Goal: Task Accomplishment & Management: Use online tool/utility

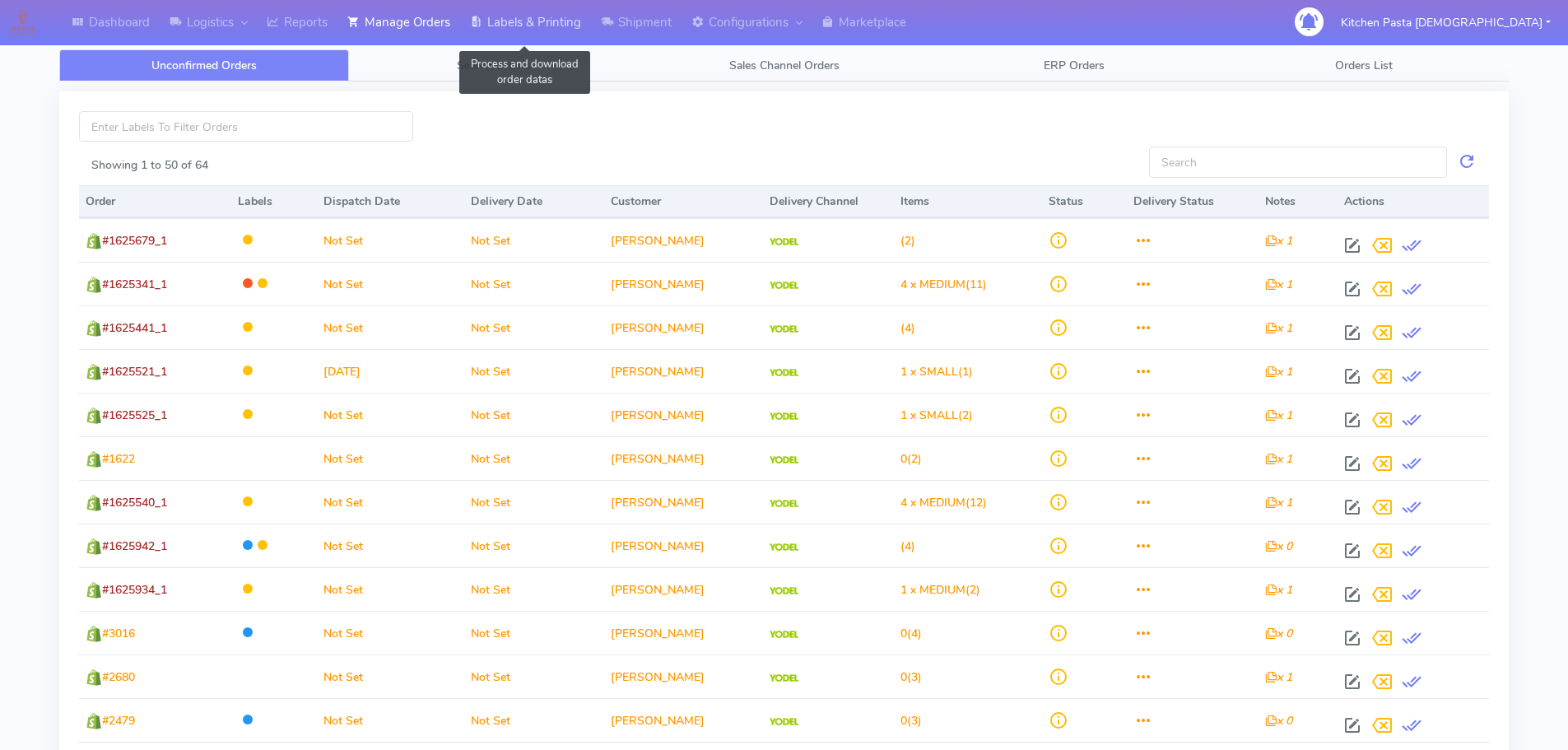
click at [558, 22] on link "Labels & Printing" at bounding box center [526, 22] width 131 height 45
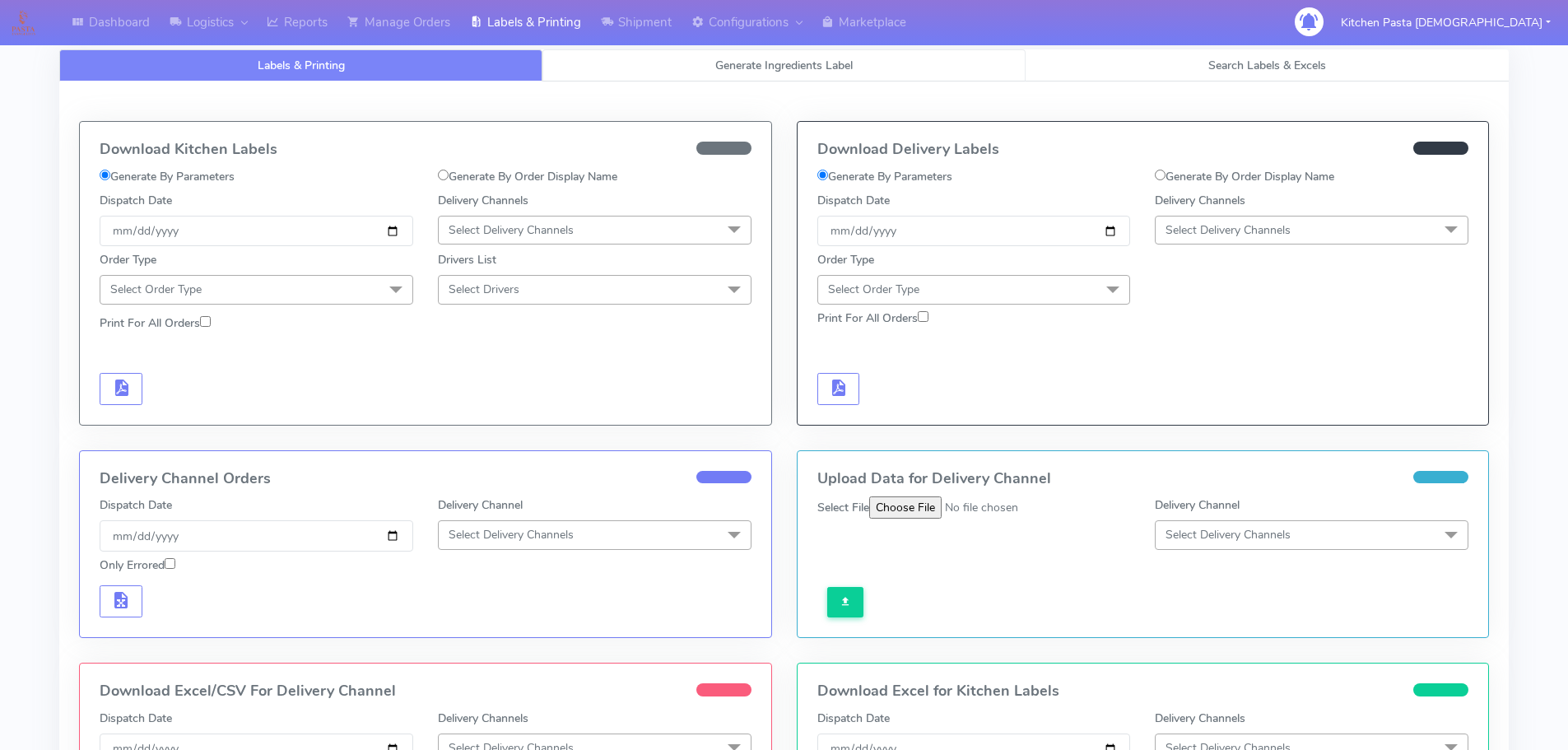
click at [582, 80] on link "Generate Ingredients Label" at bounding box center [784, 65] width 483 height 32
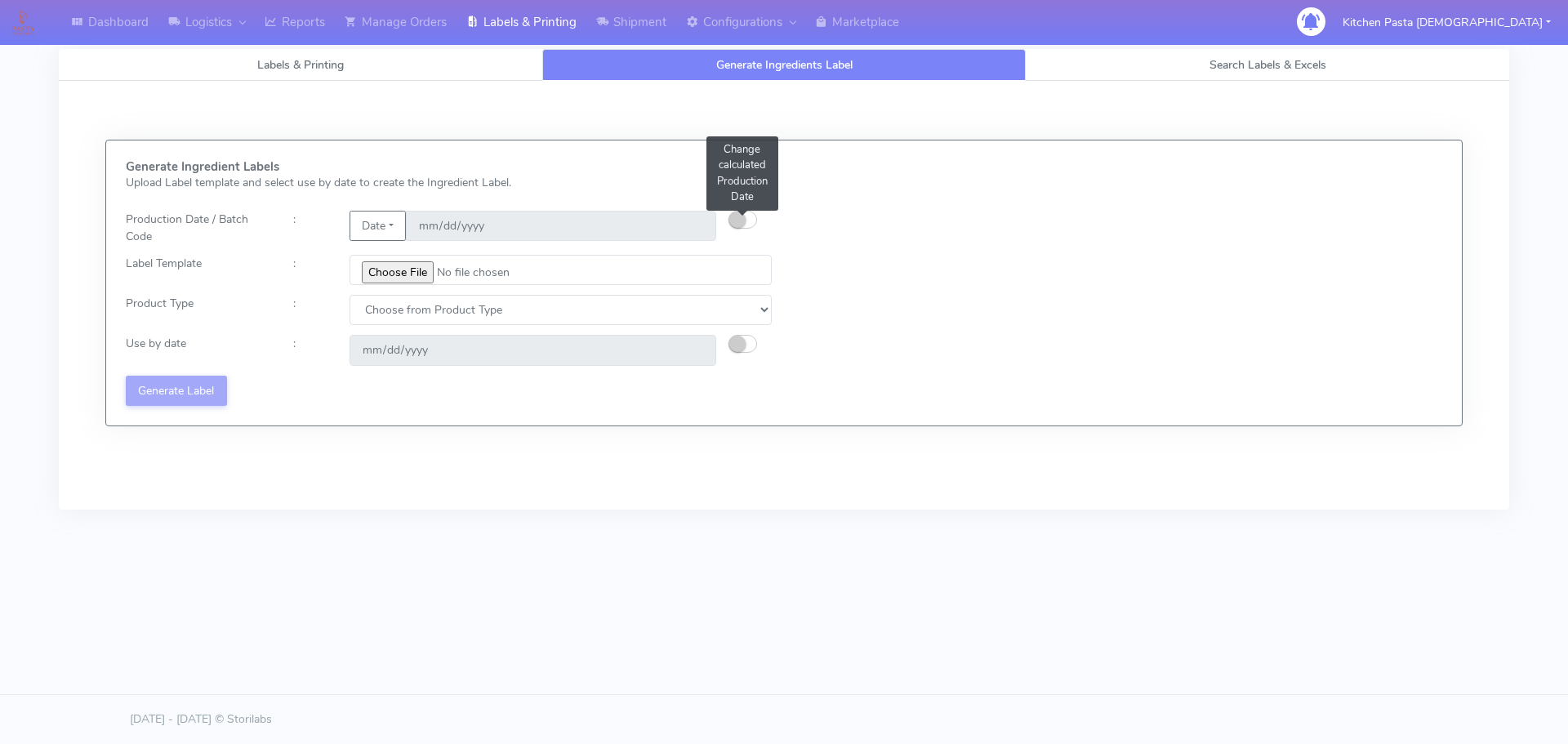
click at [740, 226] on small "button" at bounding box center [738, 220] width 16 height 16
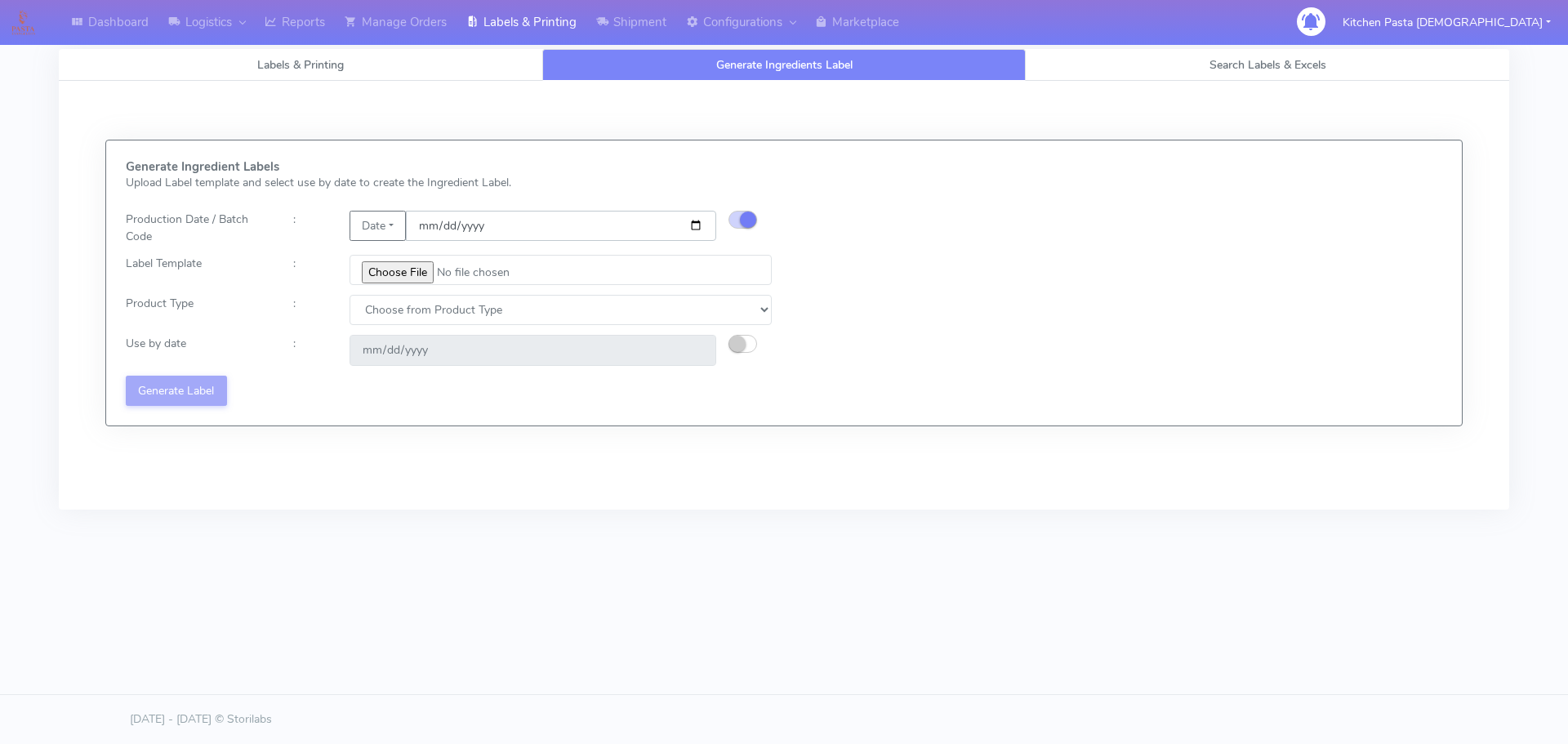
click at [693, 223] on input "[DATE]" at bounding box center [561, 226] width 311 height 30
type input "[DATE]"
click at [392, 270] on input "file" at bounding box center [561, 270] width 422 height 30
type input "C:\fakepath\Pasta [DEMOGRAPHIC_DATA] Lobster crab and prawn ravioli dinner kit …"
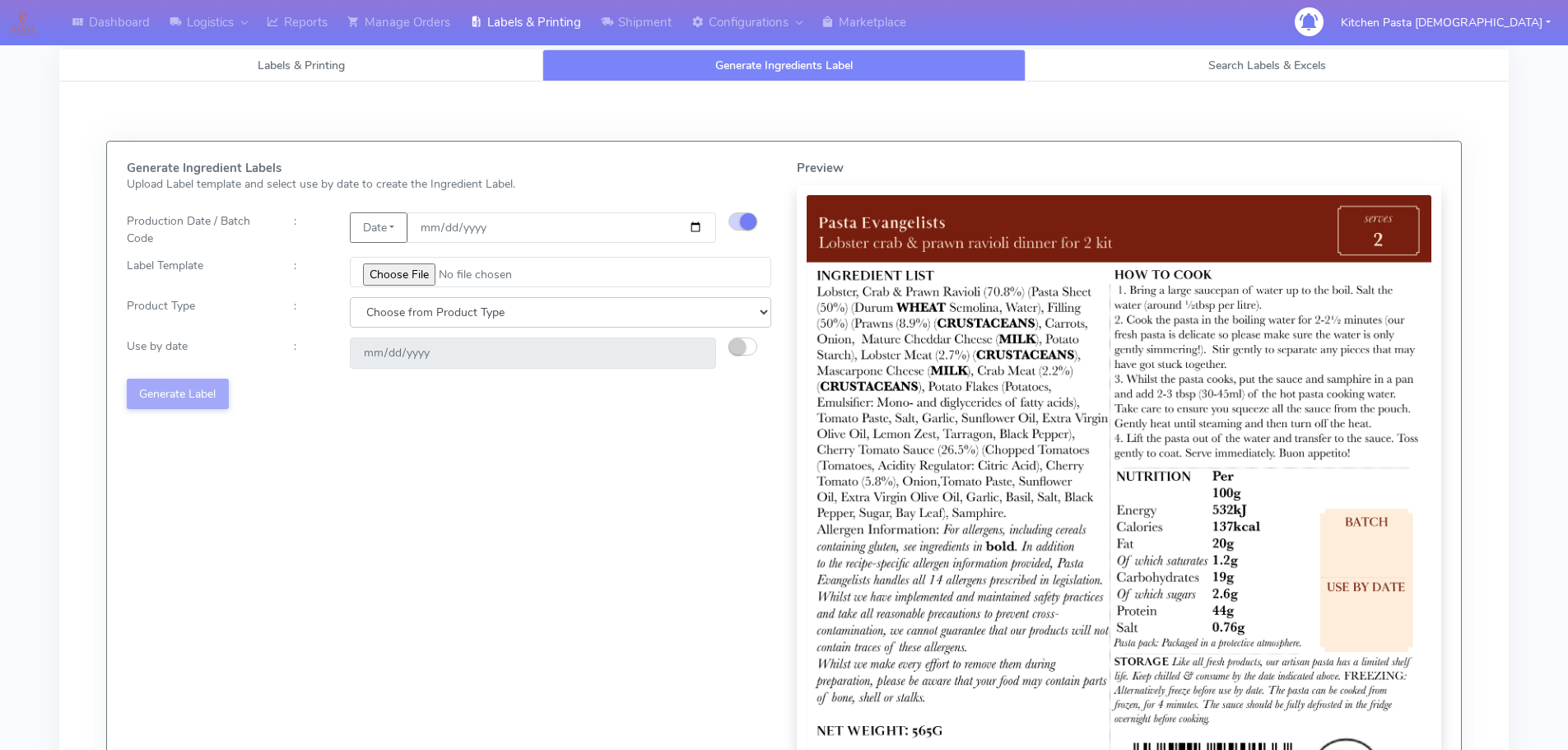
click at [389, 314] on select "Choose from Product Type ECOM ERETAIL CIRCULAR CIRC_DESERTS LASAGNE" at bounding box center [561, 312] width 422 height 31
select select "1"
click at [350, 297] on select "Choose from Product Type ECOM ERETAIL CIRCULAR CIRC_DESERTS LASAGNE" at bounding box center [561, 312] width 422 height 31
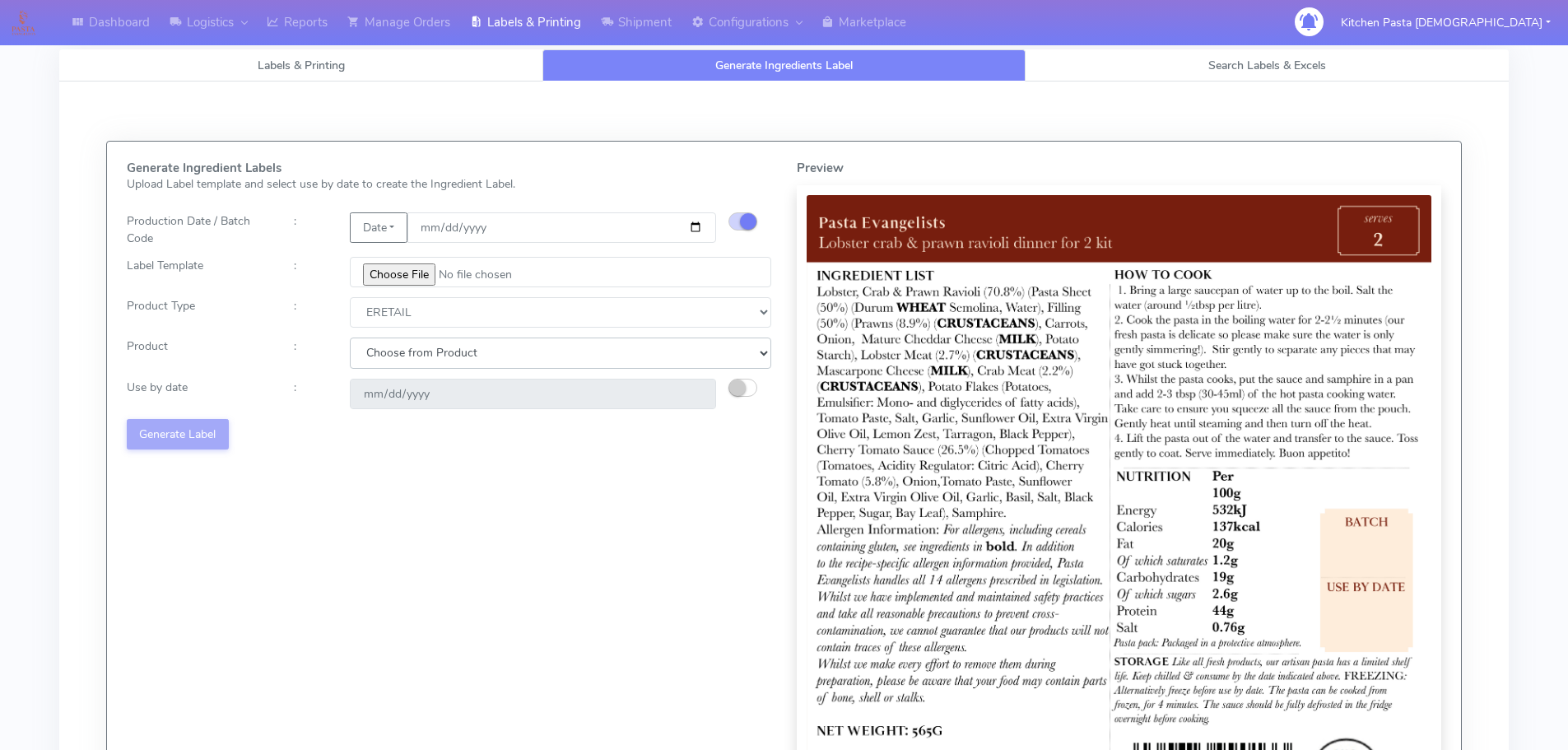
click at [406, 368] on select "Choose from Product PLAIN PASTA FILLED PASTA BUTTER (INTERNAL PRODUCTION) BUTTE…" at bounding box center [561, 353] width 422 height 31
select select "0"
click at [350, 337] on select "Choose from Product PLAIN PASTA FILLED PASTA BUTTER (INTERNAL PRODUCTION) BUTTE…" at bounding box center [561, 353] width 422 height 31
type input "[DATE]"
click at [193, 425] on button "Generate Label" at bounding box center [178, 434] width 102 height 31
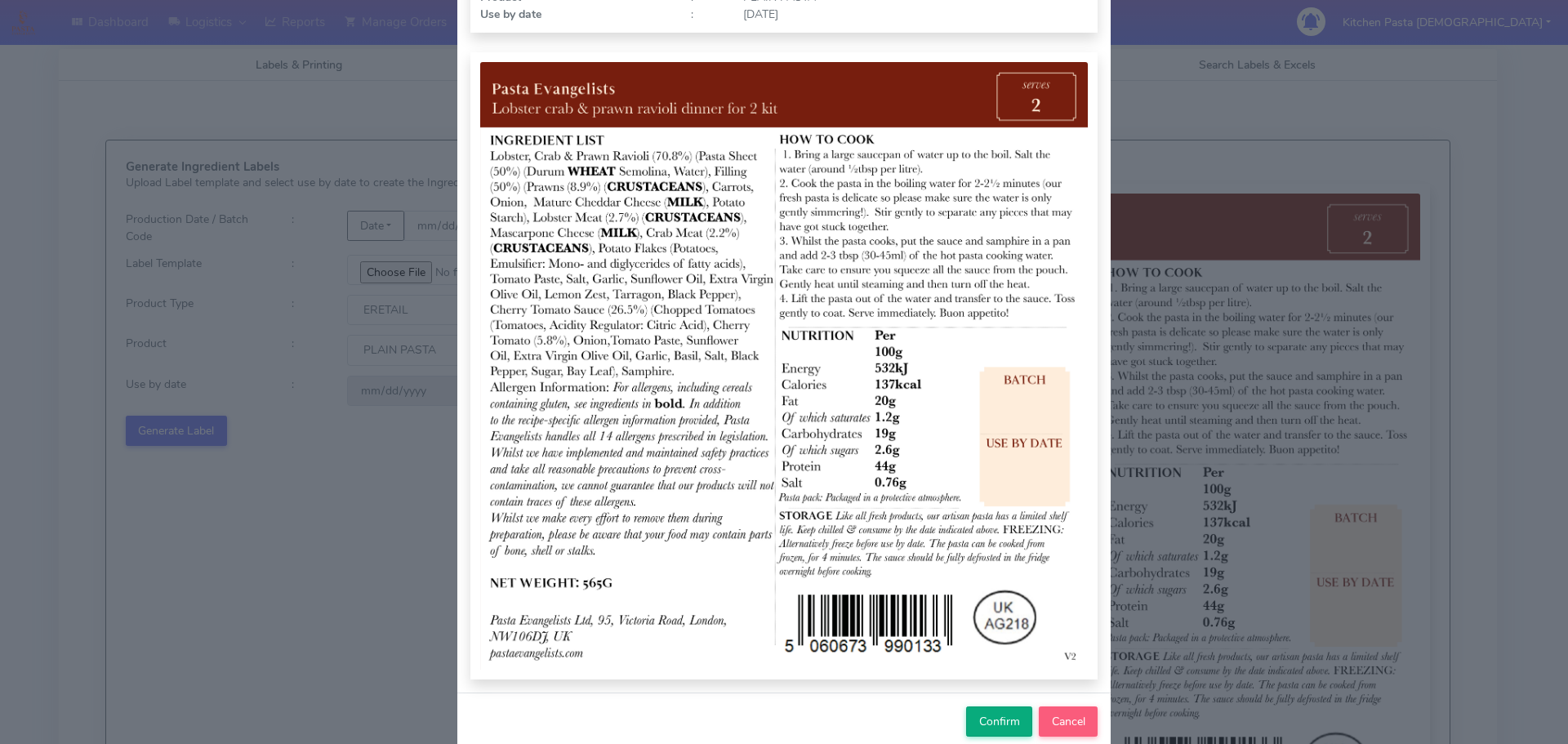
scroll to position [169, 0]
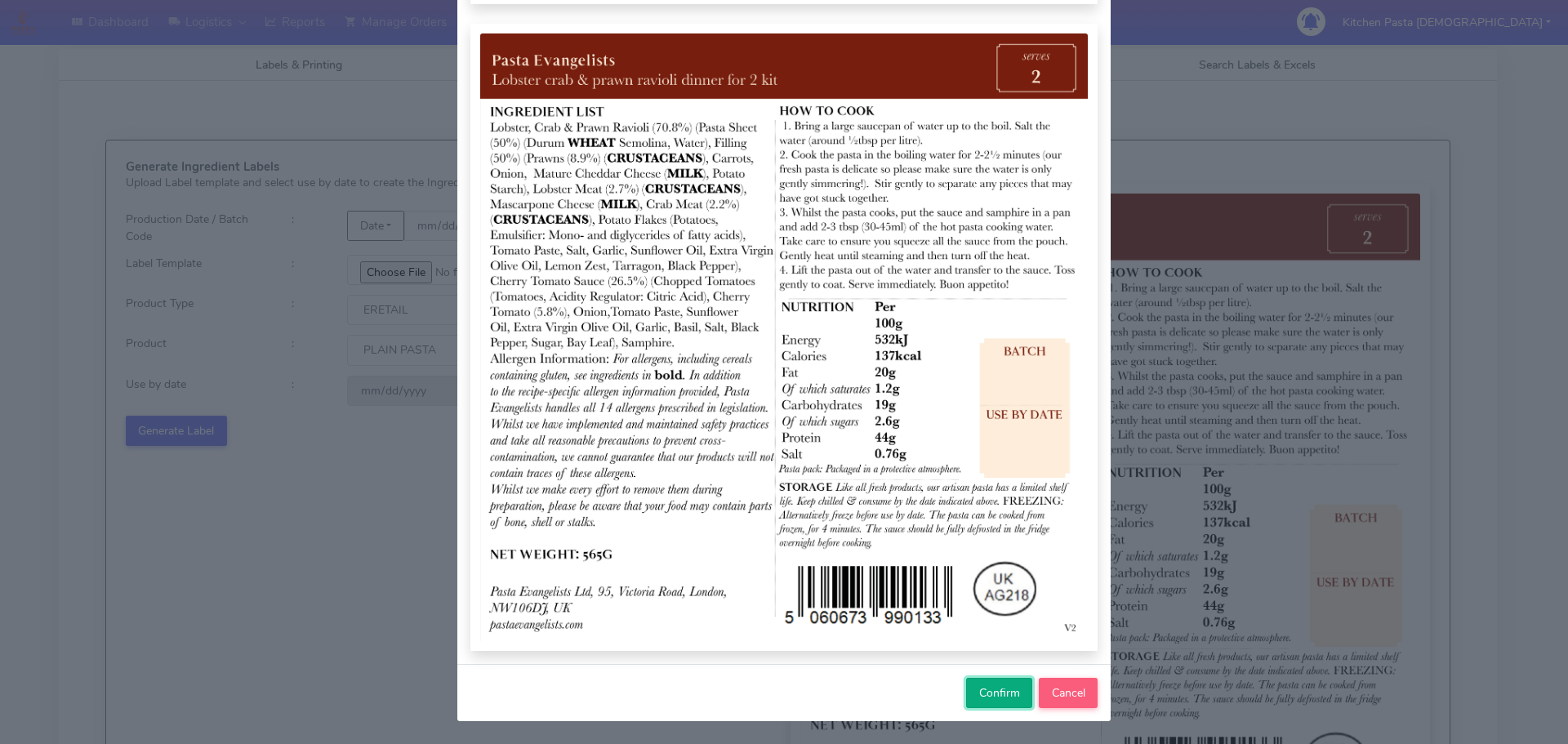
click at [990, 697] on span "Confirm" at bounding box center [999, 692] width 41 height 15
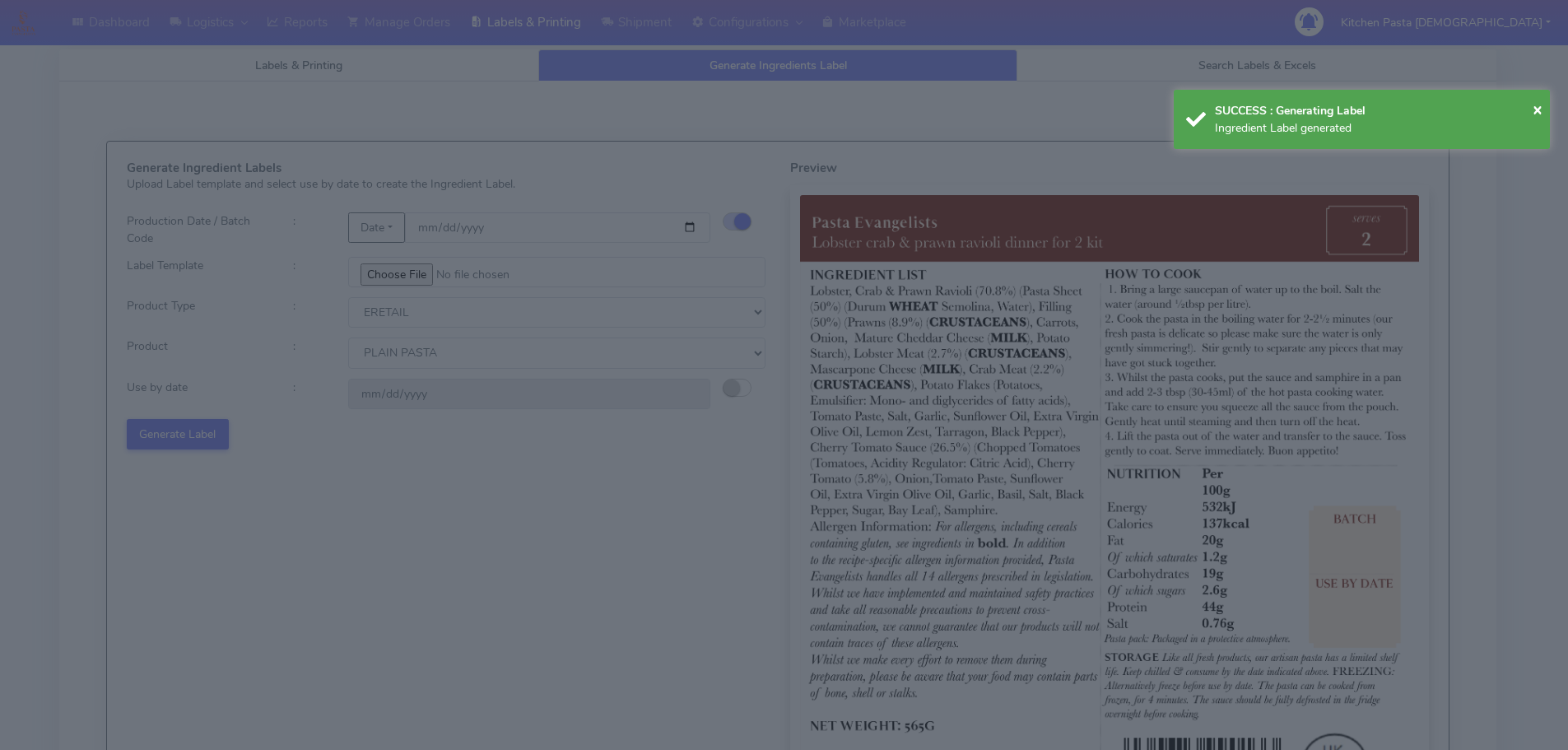
select select
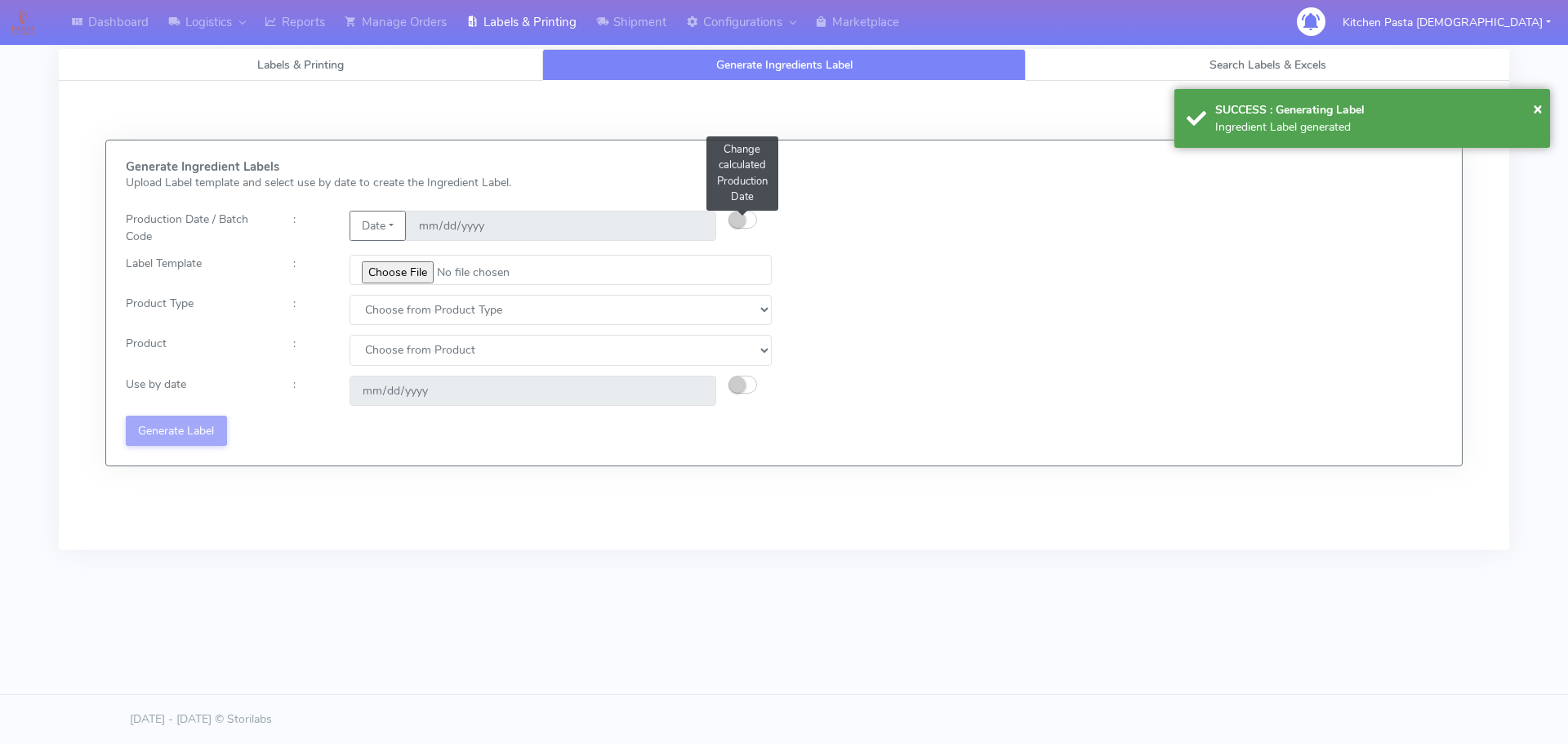
click at [744, 211] on button "button" at bounding box center [743, 220] width 28 height 18
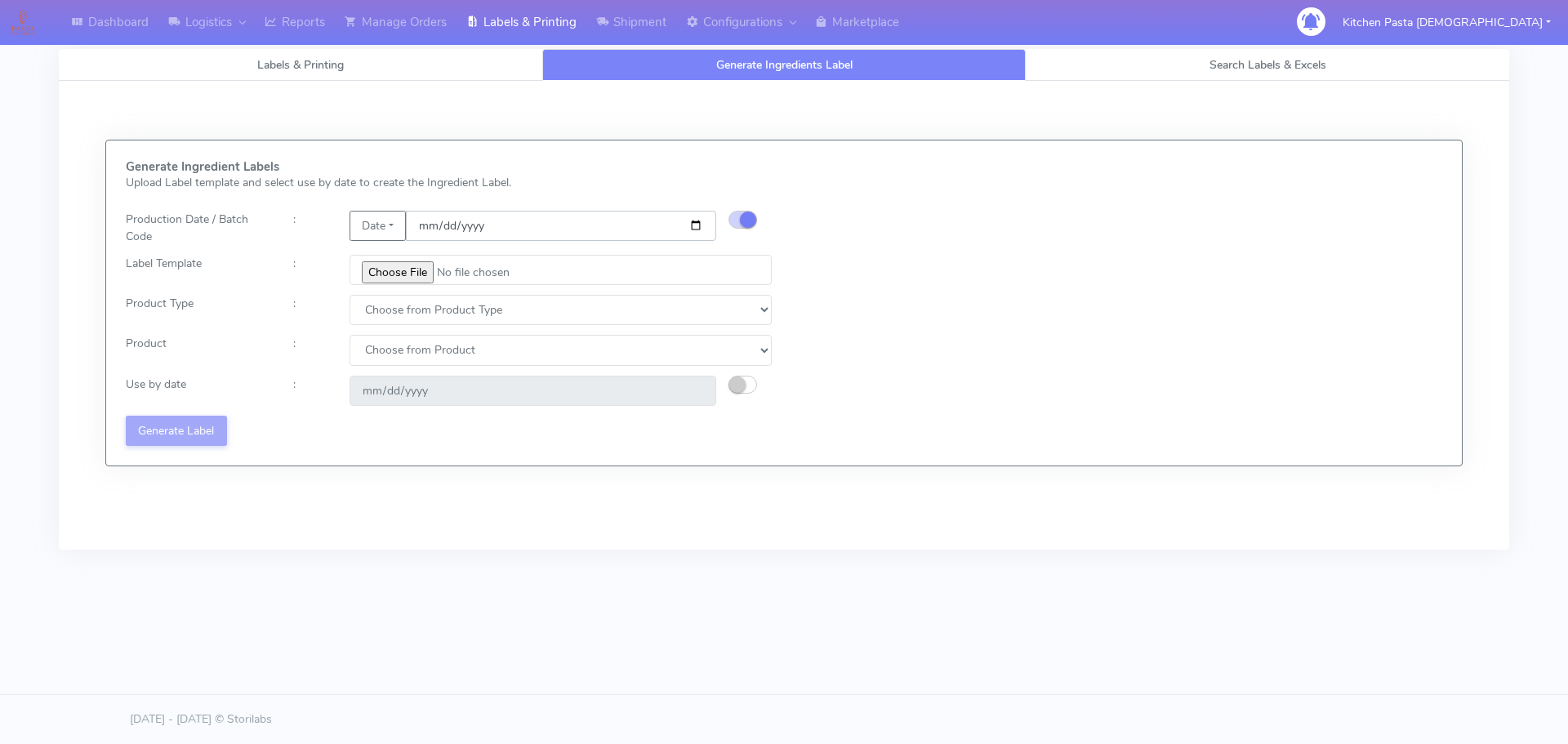
click at [691, 224] on input "date" at bounding box center [561, 226] width 311 height 30
type input "[DATE]"
click at [400, 280] on input "file" at bounding box center [561, 270] width 422 height 30
type input "C:\fakepath\Pasta [DEMOGRAPHIC_DATA] spicy 'nduja mafaldine kit for 2 v5.jpg"
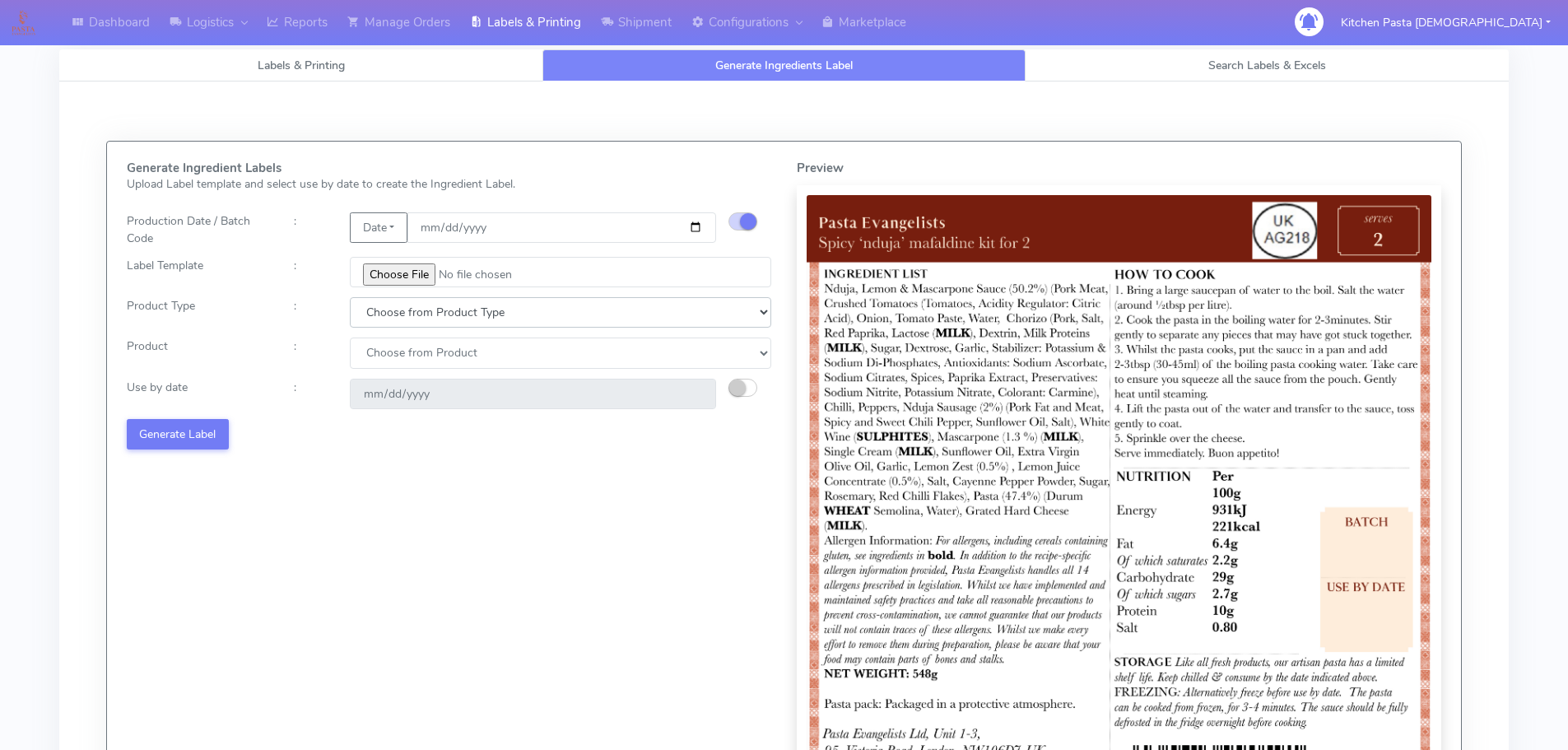
click at [447, 310] on select "Choose from Product Type ECOM ERETAIL CIRCULAR CIRC_DESERTS LASAGNE" at bounding box center [561, 312] width 422 height 31
select select "1"
click at [350, 297] on select "Choose from Product Type ECOM ERETAIL CIRCULAR CIRC_DESERTS LASAGNE" at bounding box center [561, 312] width 422 height 31
click at [420, 363] on select "Choose from Product PLAIN PASTA FILLED PASTA BUTTER (INTERNAL PRODUCTION) BUTTE…" at bounding box center [561, 353] width 422 height 31
select select "0"
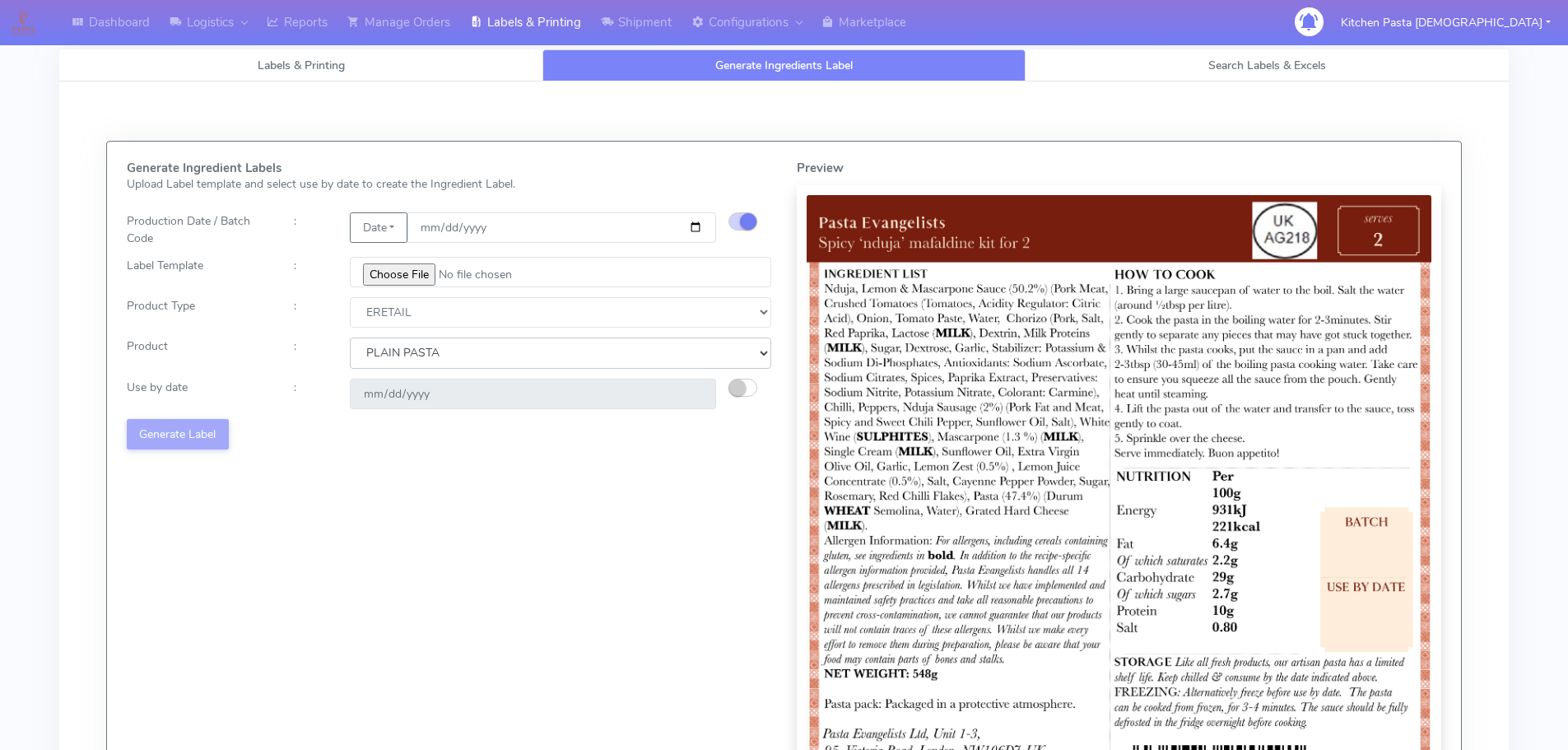
click at [350, 337] on select "Choose from Product PLAIN PASTA FILLED PASTA BUTTER (INTERNAL PRODUCTION) BUTTE…" at bounding box center [561, 353] width 422 height 31
click at [731, 389] on small "button" at bounding box center [737, 388] width 16 height 16
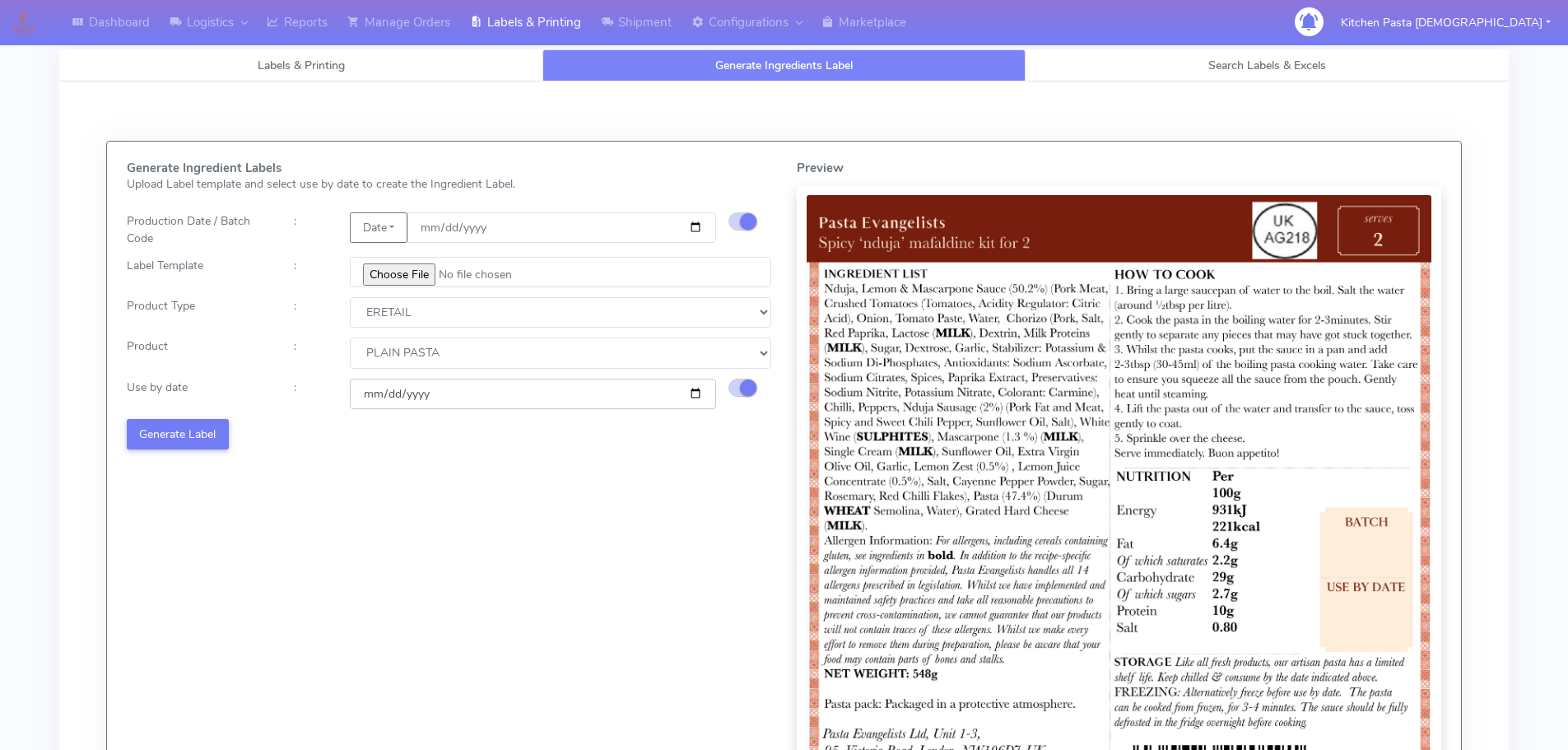
click at [694, 392] on input "[DATE]" at bounding box center [533, 394] width 366 height 31
type input "[DATE]"
click at [206, 432] on button "Generate Label" at bounding box center [178, 434] width 102 height 31
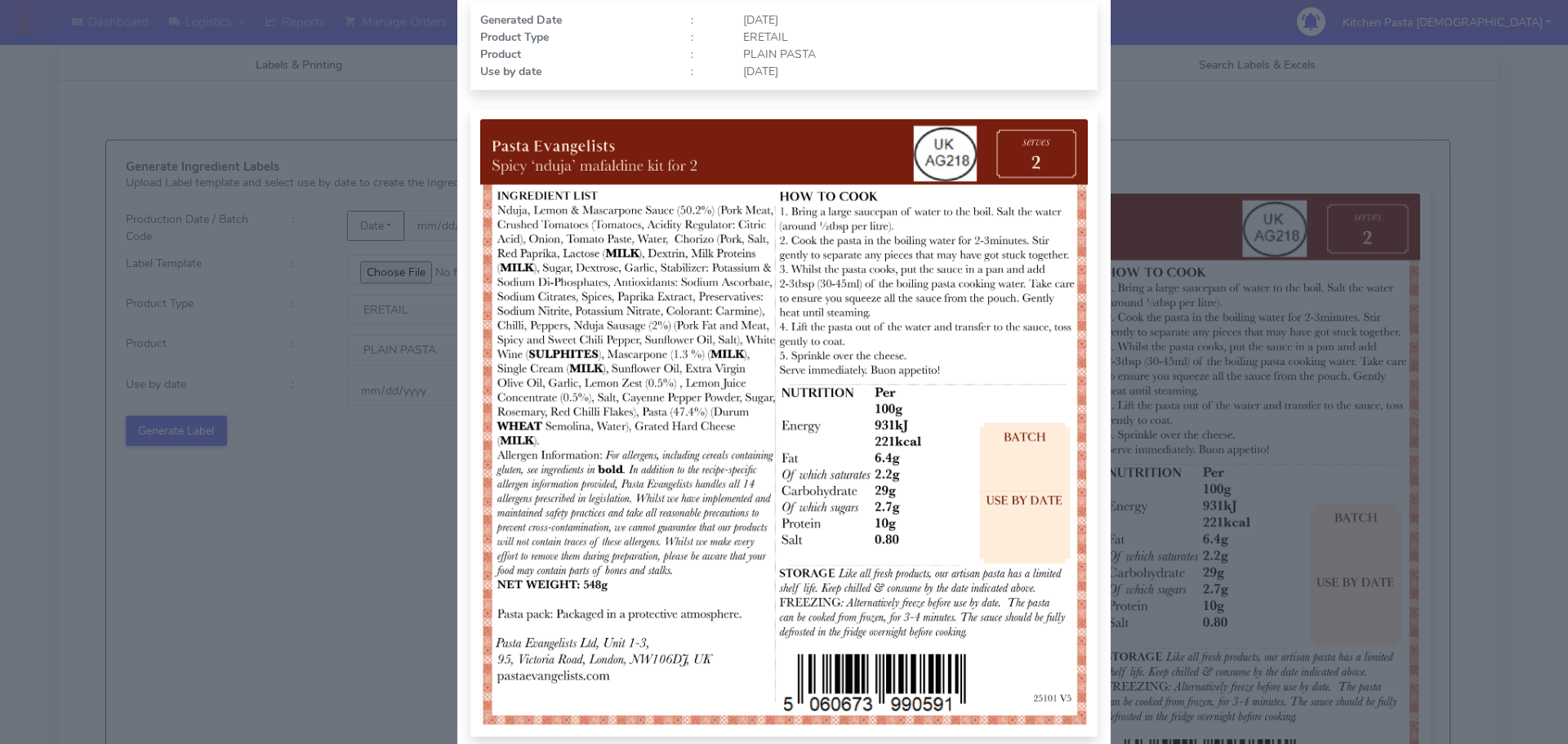
scroll to position [164, 0]
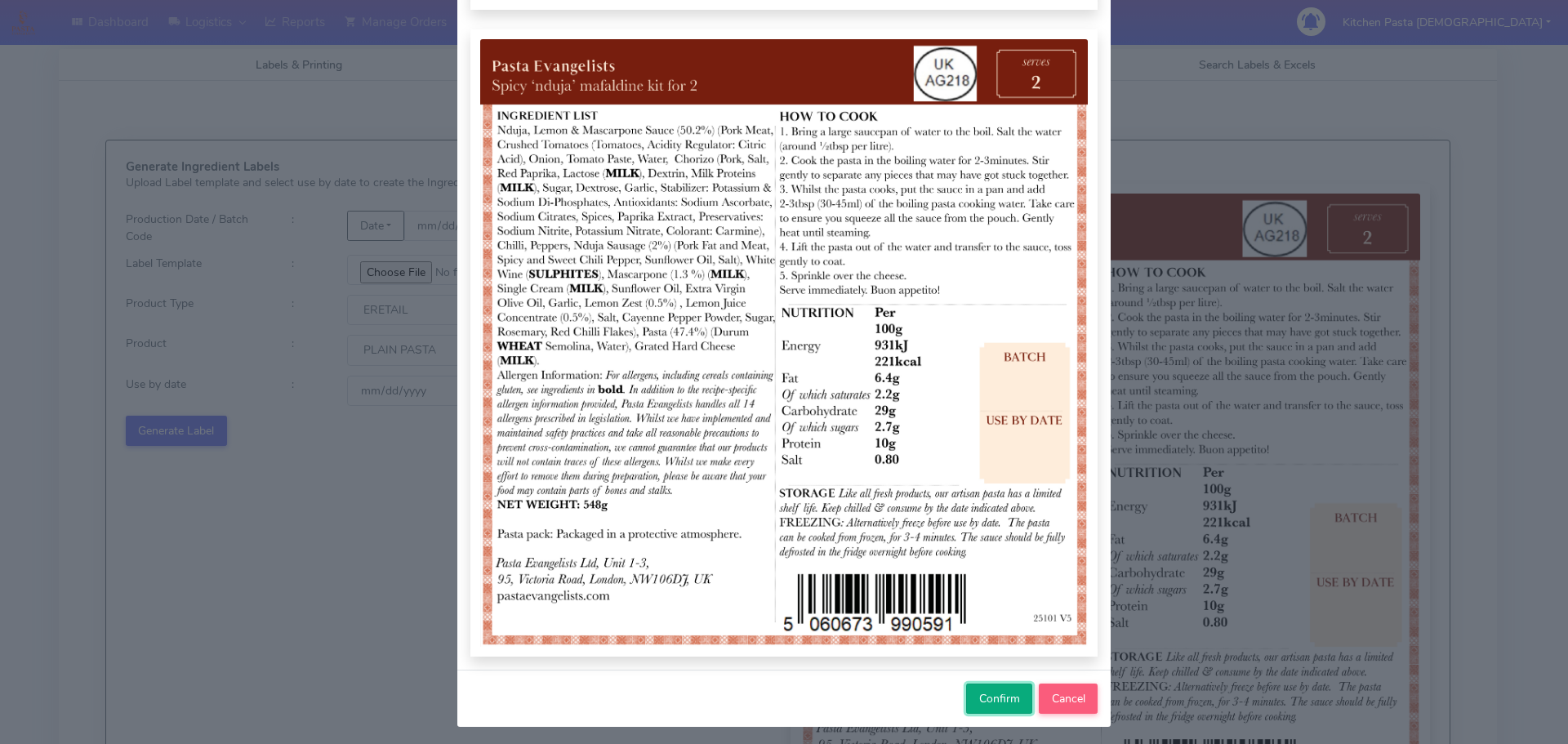
click at [991, 695] on span "Confirm" at bounding box center [999, 698] width 41 height 15
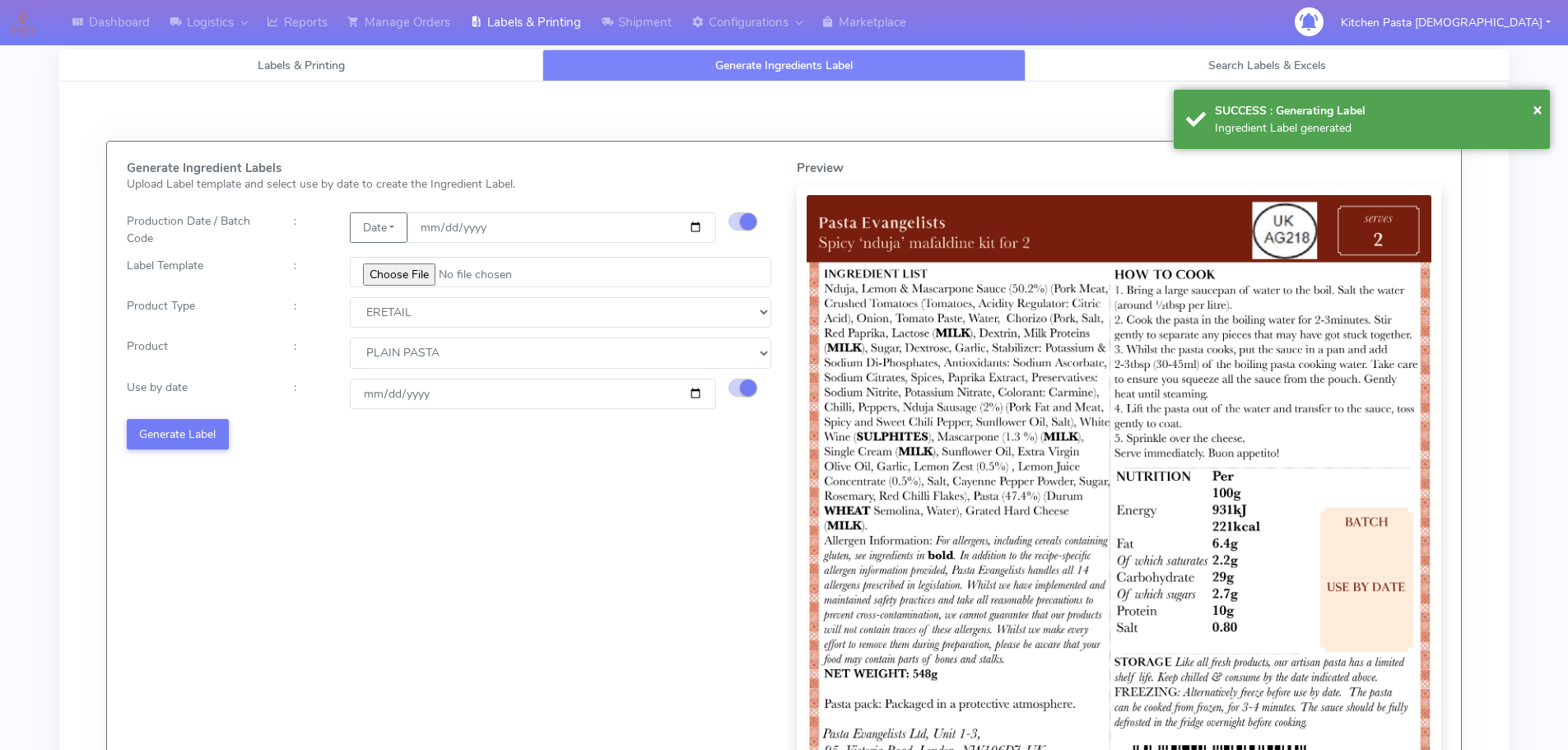
select select
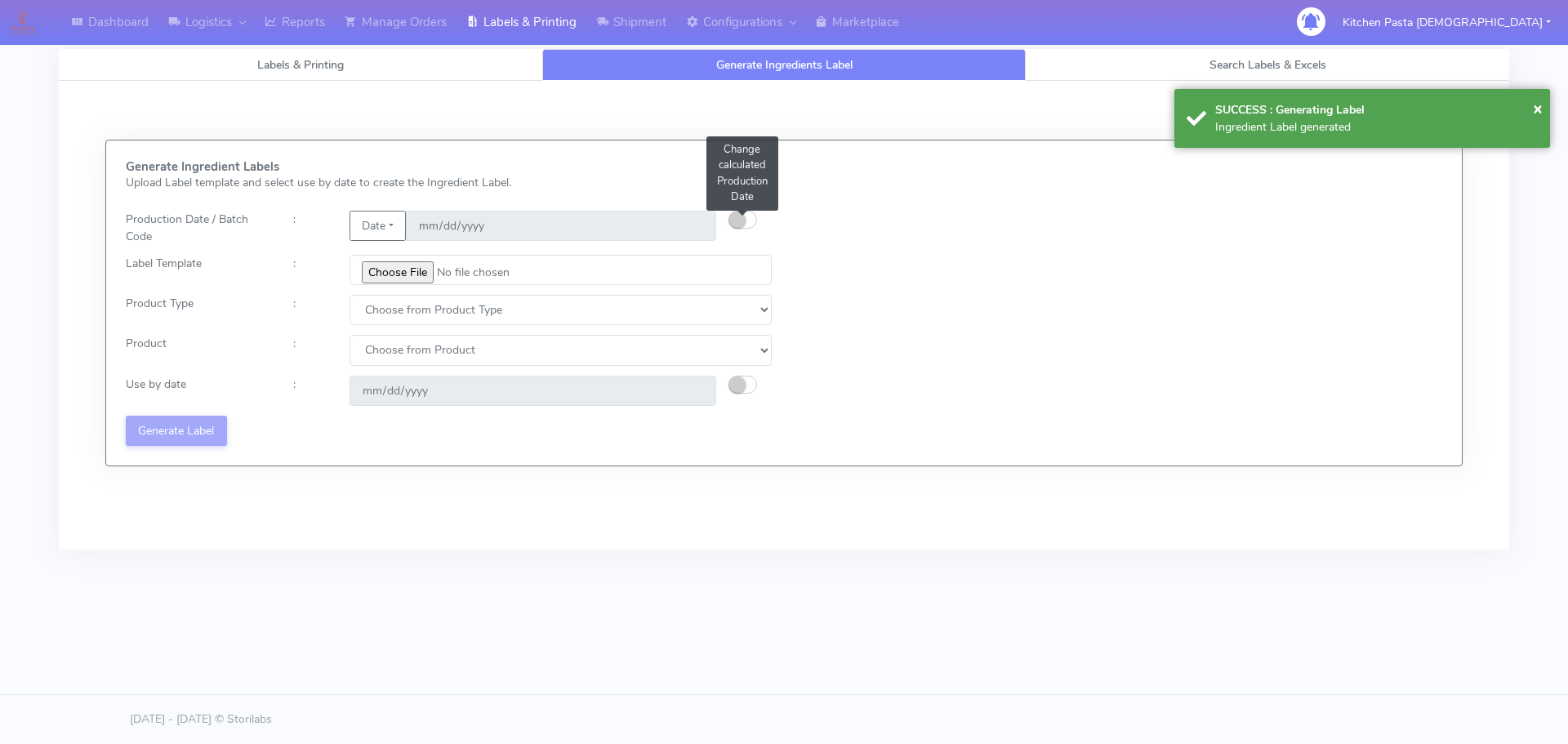
click at [740, 223] on small "button" at bounding box center [738, 220] width 16 height 16
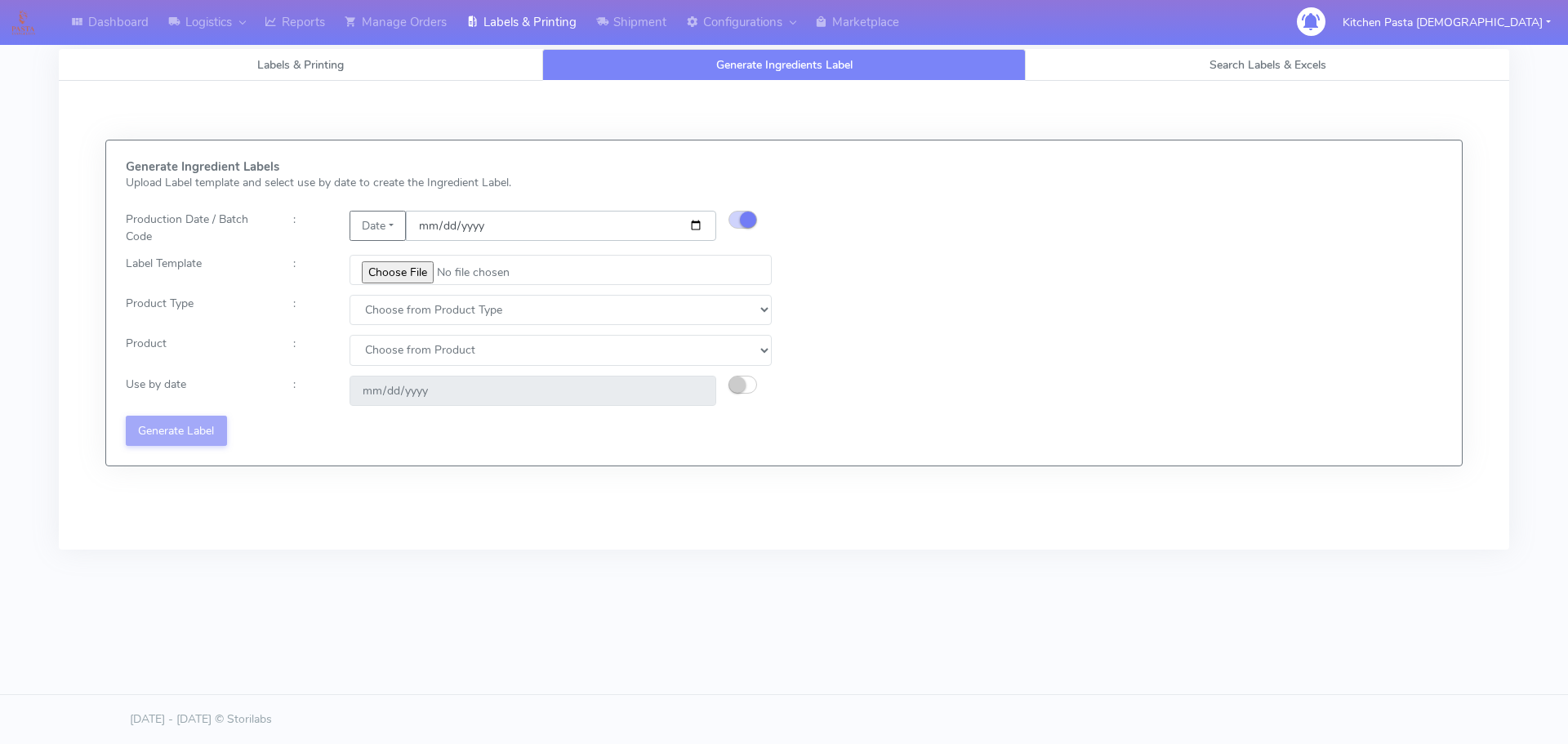
click at [697, 223] on input "date" at bounding box center [561, 226] width 311 height 30
click at [1118, 632] on body "Dashboard Logistics London Logistics Reports Manage Orders Labels & Printing Sh…" at bounding box center [784, 322] width 1568 height 644
click at [701, 220] on input "date" at bounding box center [561, 226] width 311 height 30
type input "[DATE]"
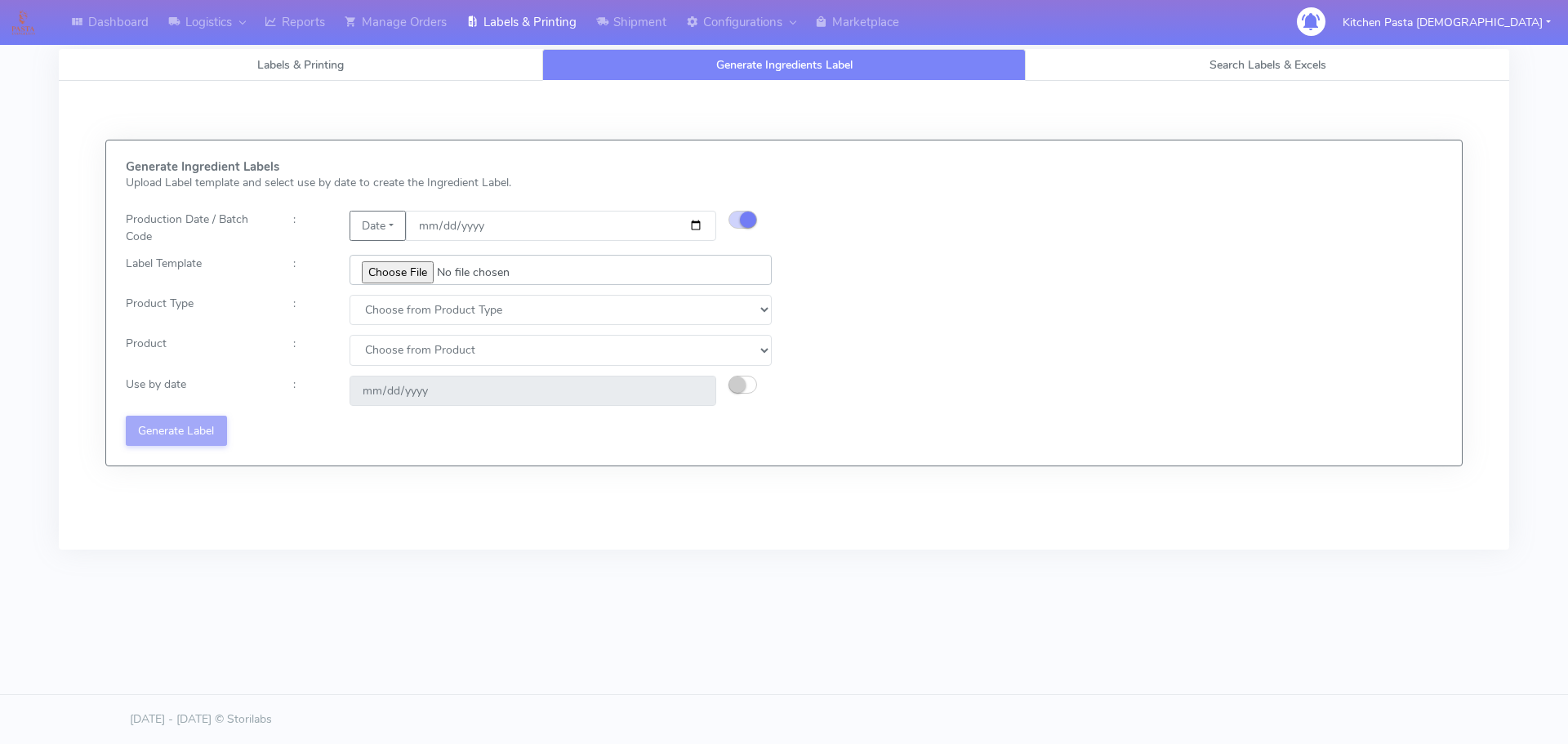
click at [424, 270] on input "file" at bounding box center [561, 270] width 422 height 30
type input "C:\fakepath\Pasta Evangelists Carbonara Spaghetti dinner kit for 2 v4.jpg"
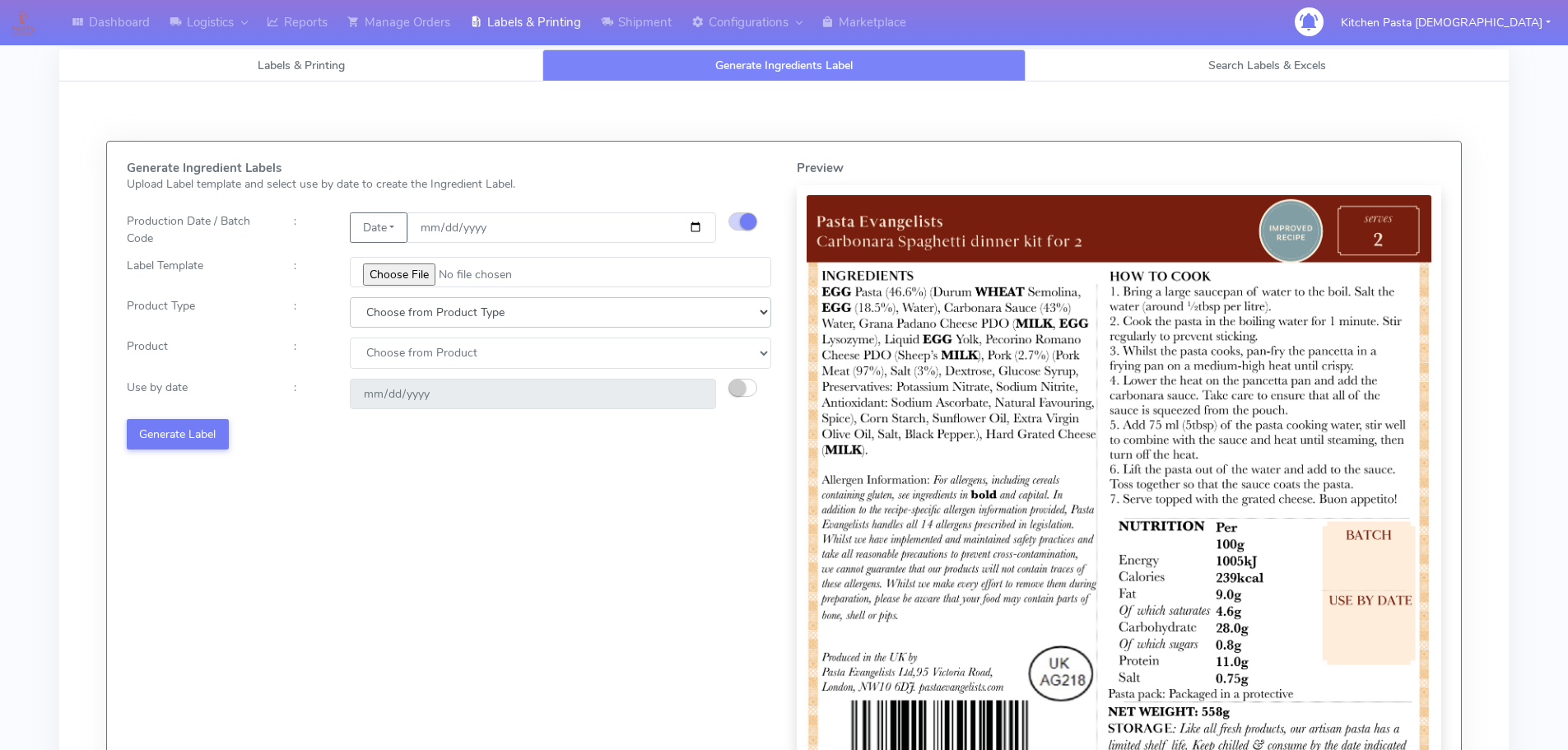
click at [424, 325] on select "Choose from Product Type ECOM ERETAIL CIRCULAR CIRC_DESERTS LASAGNE" at bounding box center [561, 312] width 422 height 31
select select "1"
click at [350, 297] on select "Choose from Product Type ECOM ERETAIL CIRCULAR CIRC_DESERTS LASAGNE" at bounding box center [561, 312] width 422 height 31
click at [407, 365] on select "Choose from Product PLAIN PASTA FILLED PASTA BUTTER (INTERNAL PRODUCTION) BUTTE…" at bounding box center [561, 353] width 422 height 31
select select "0"
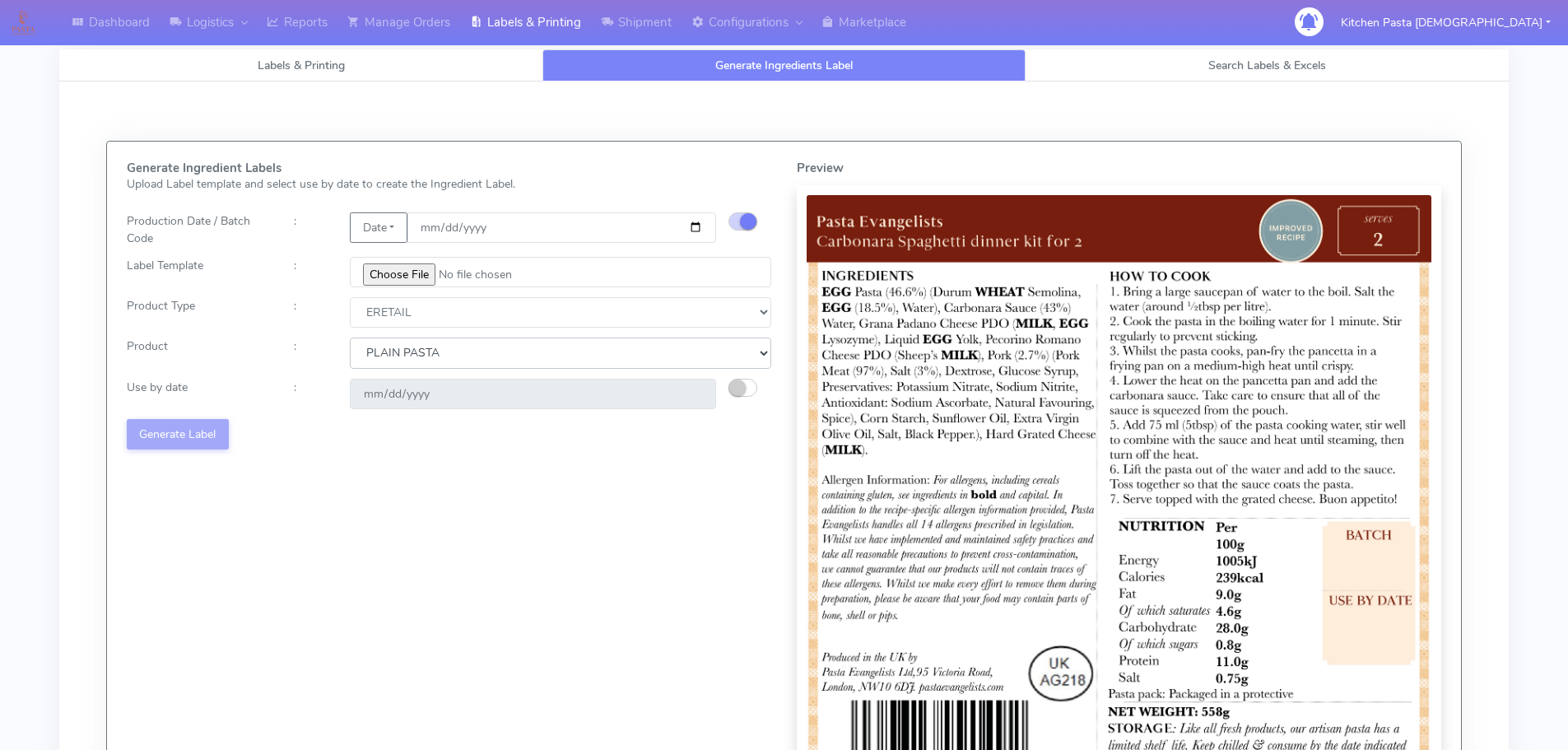
click at [350, 337] on select "Choose from Product PLAIN PASTA FILLED PASTA BUTTER (INTERNAL PRODUCTION) BUTTE…" at bounding box center [561, 353] width 422 height 31
click at [743, 390] on small "button" at bounding box center [737, 388] width 16 height 16
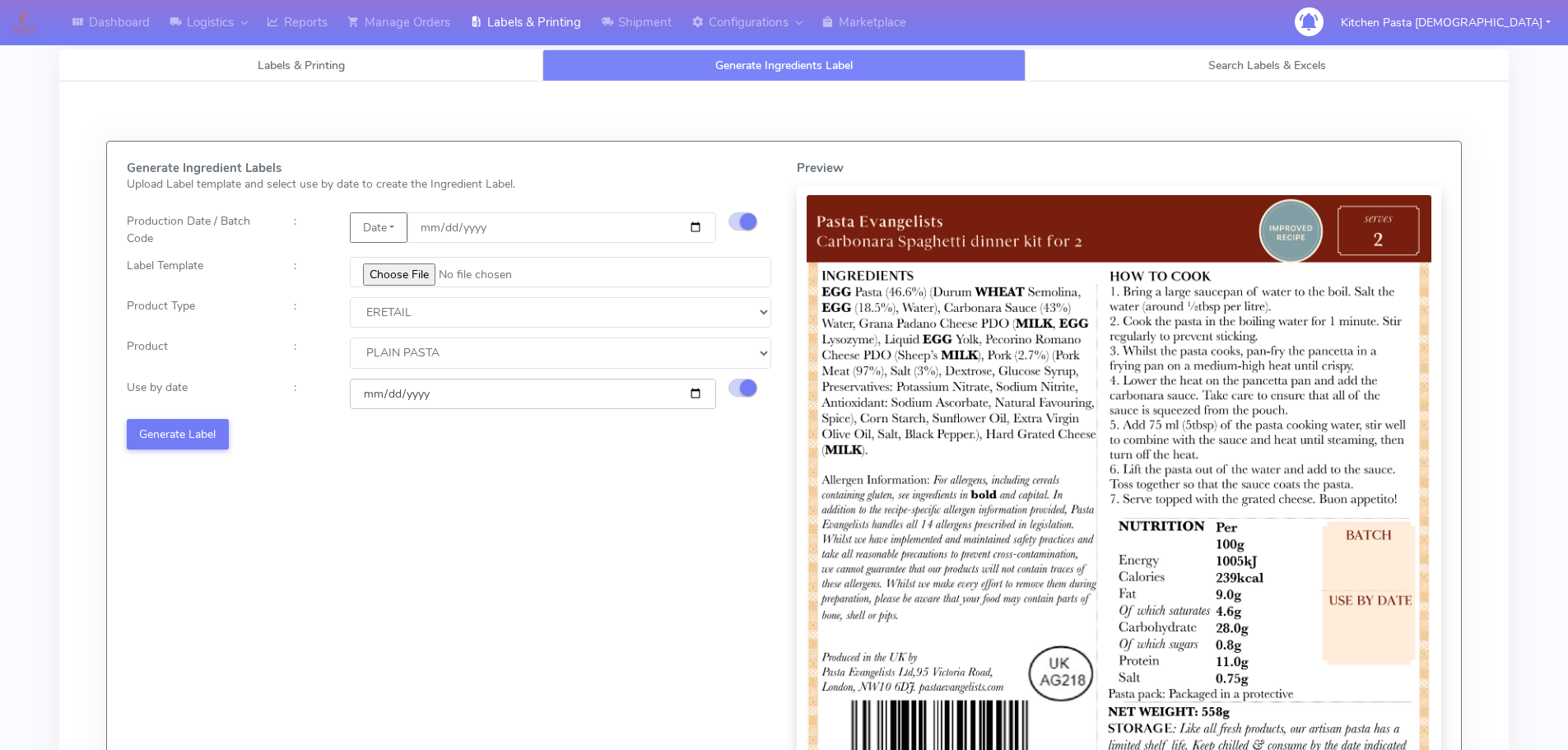
click at [699, 396] on input "[DATE]" at bounding box center [533, 394] width 366 height 31
type input "[DATE]"
click at [202, 432] on button "Generate Label" at bounding box center [178, 434] width 102 height 31
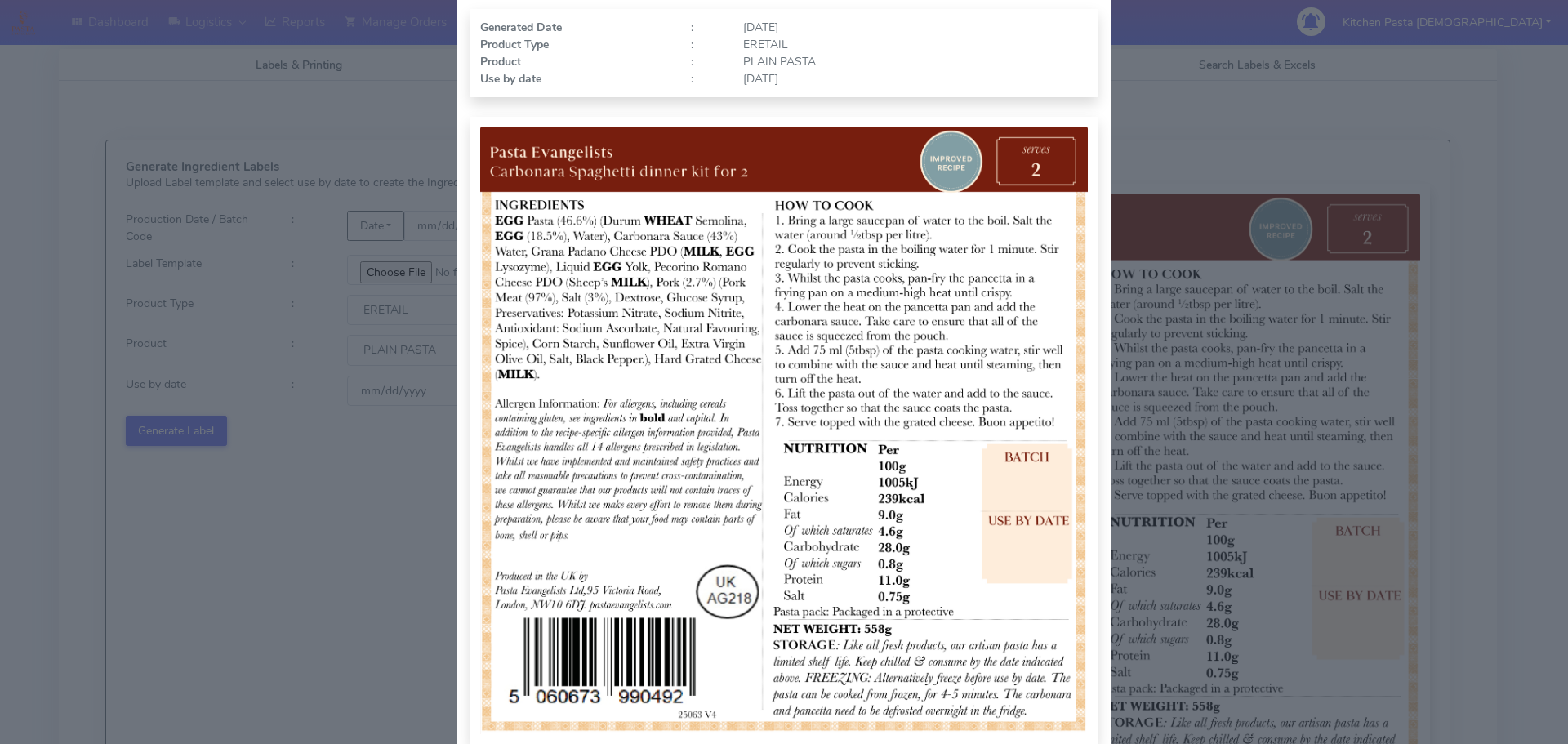
scroll to position [169, 0]
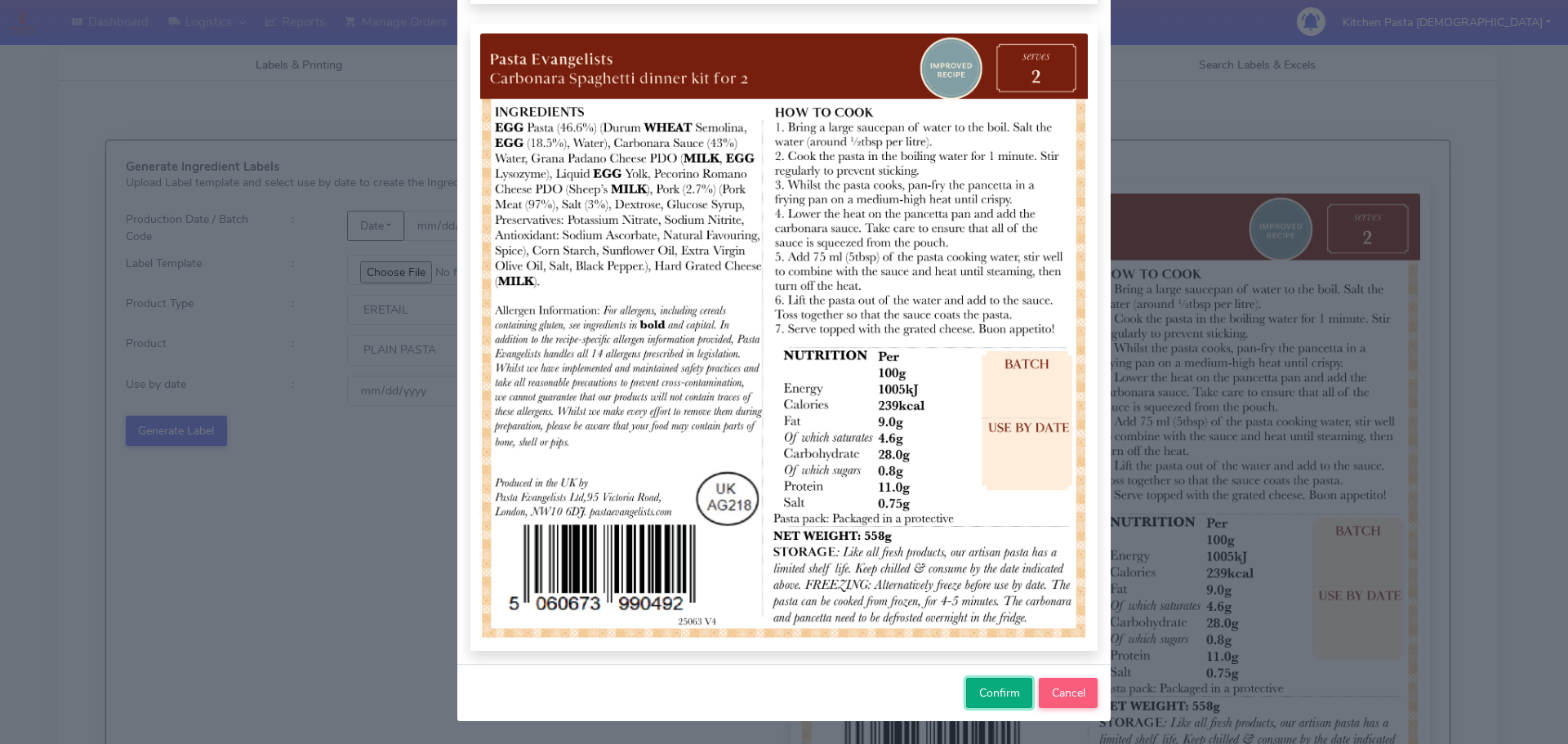
click at [986, 696] on span "Confirm" at bounding box center [999, 692] width 41 height 15
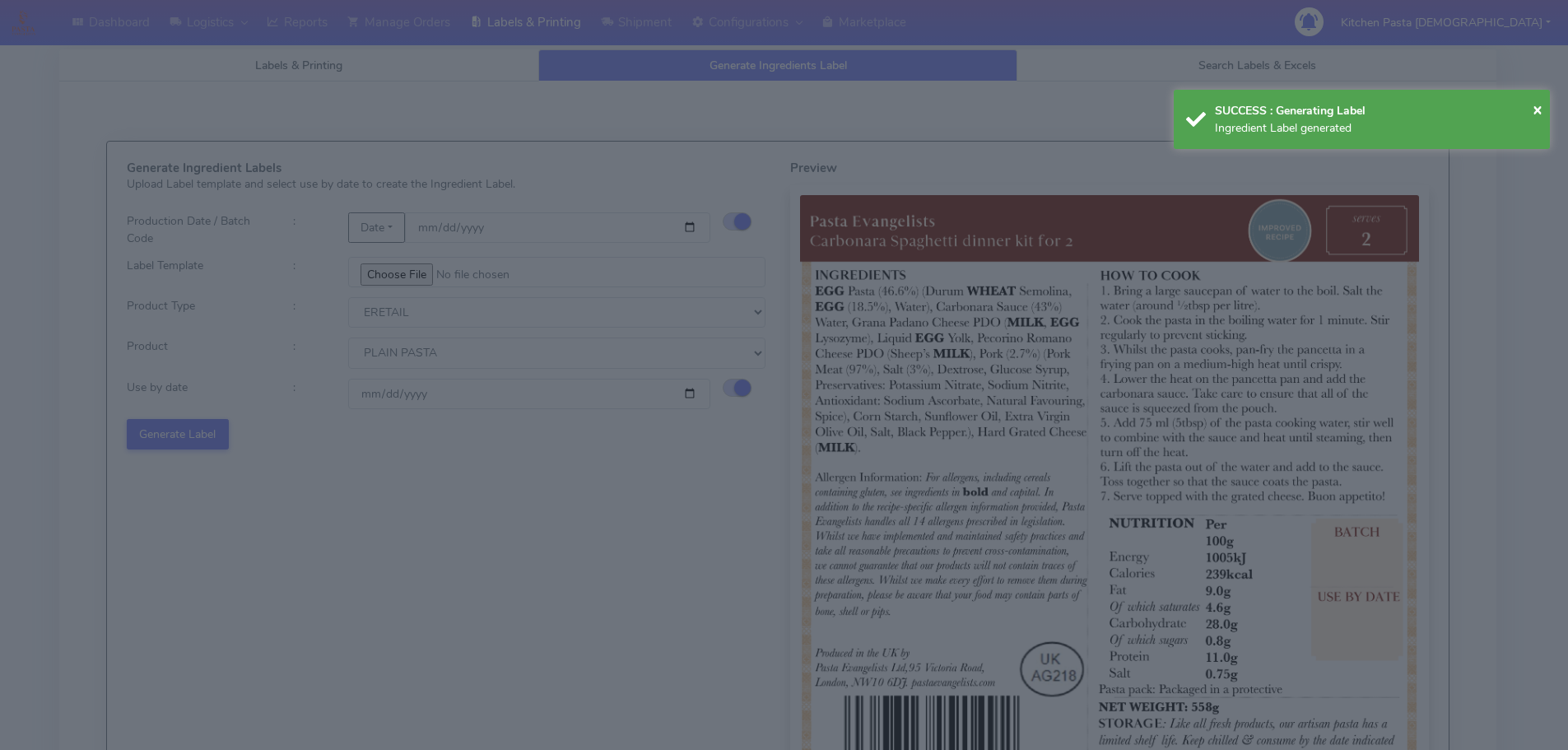
select select
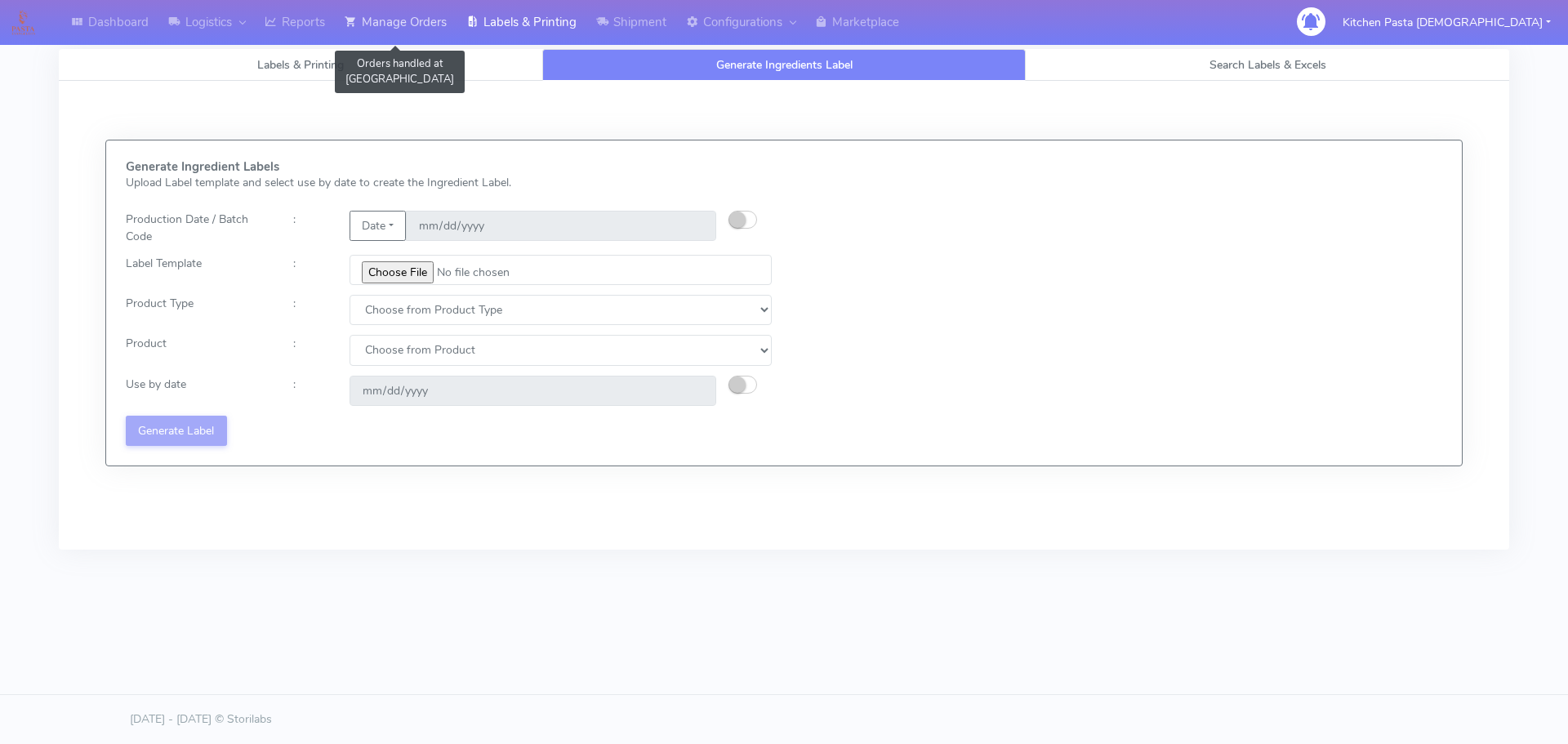
click at [353, 23] on icon at bounding box center [351, 22] width 12 height 16
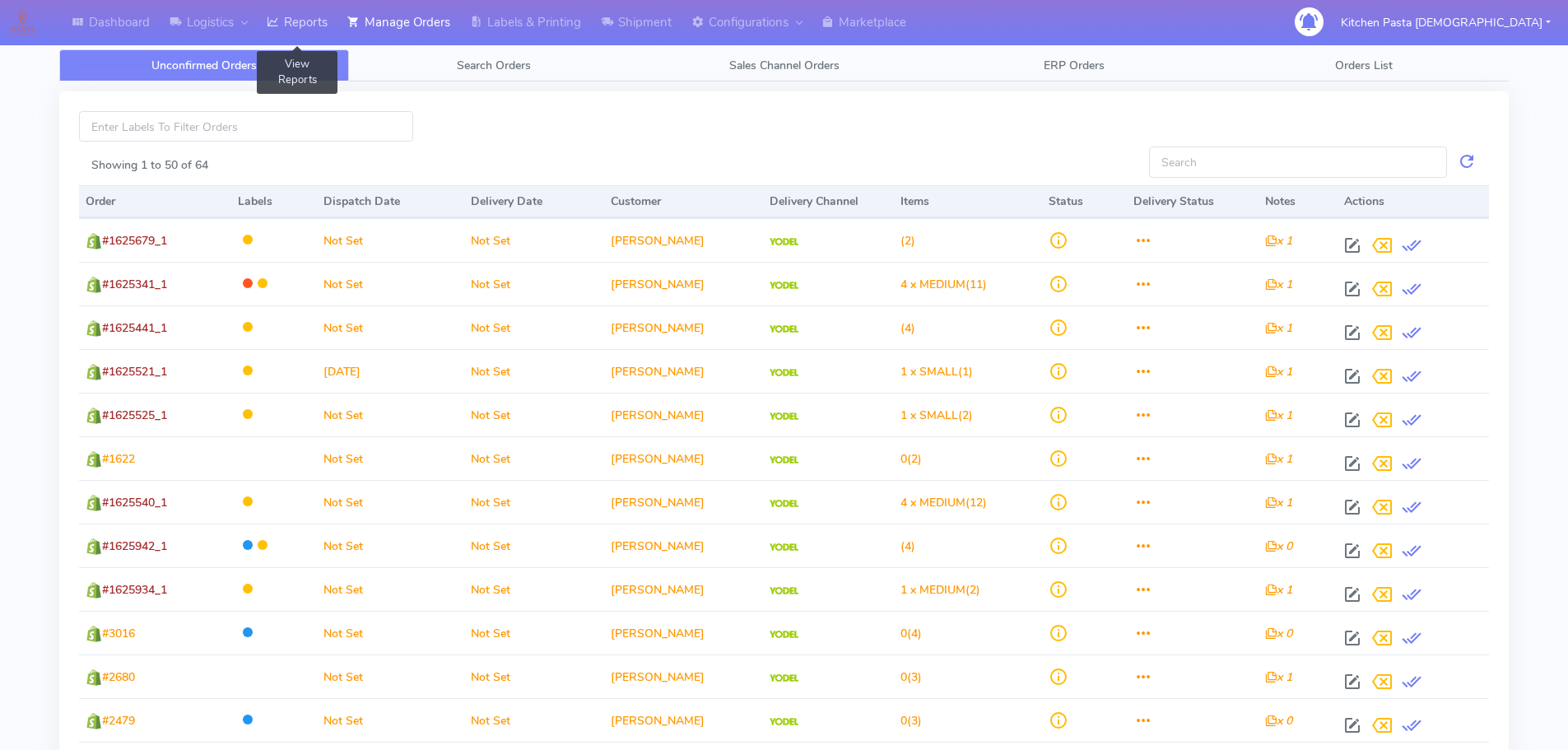
click at [328, 15] on link "Reports" at bounding box center [297, 22] width 81 height 45
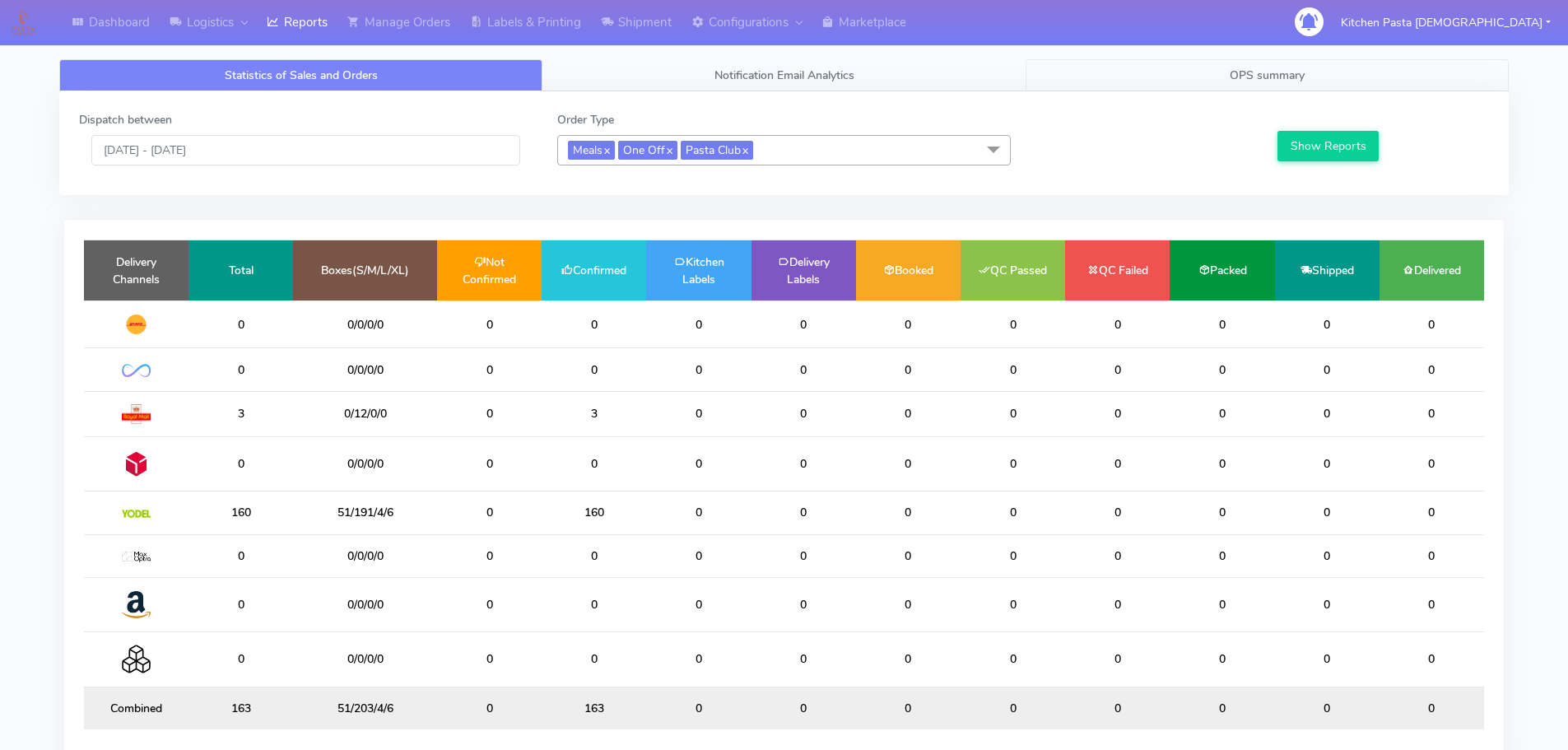
click at [1345, 73] on link "OPS summary" at bounding box center [1267, 75] width 483 height 32
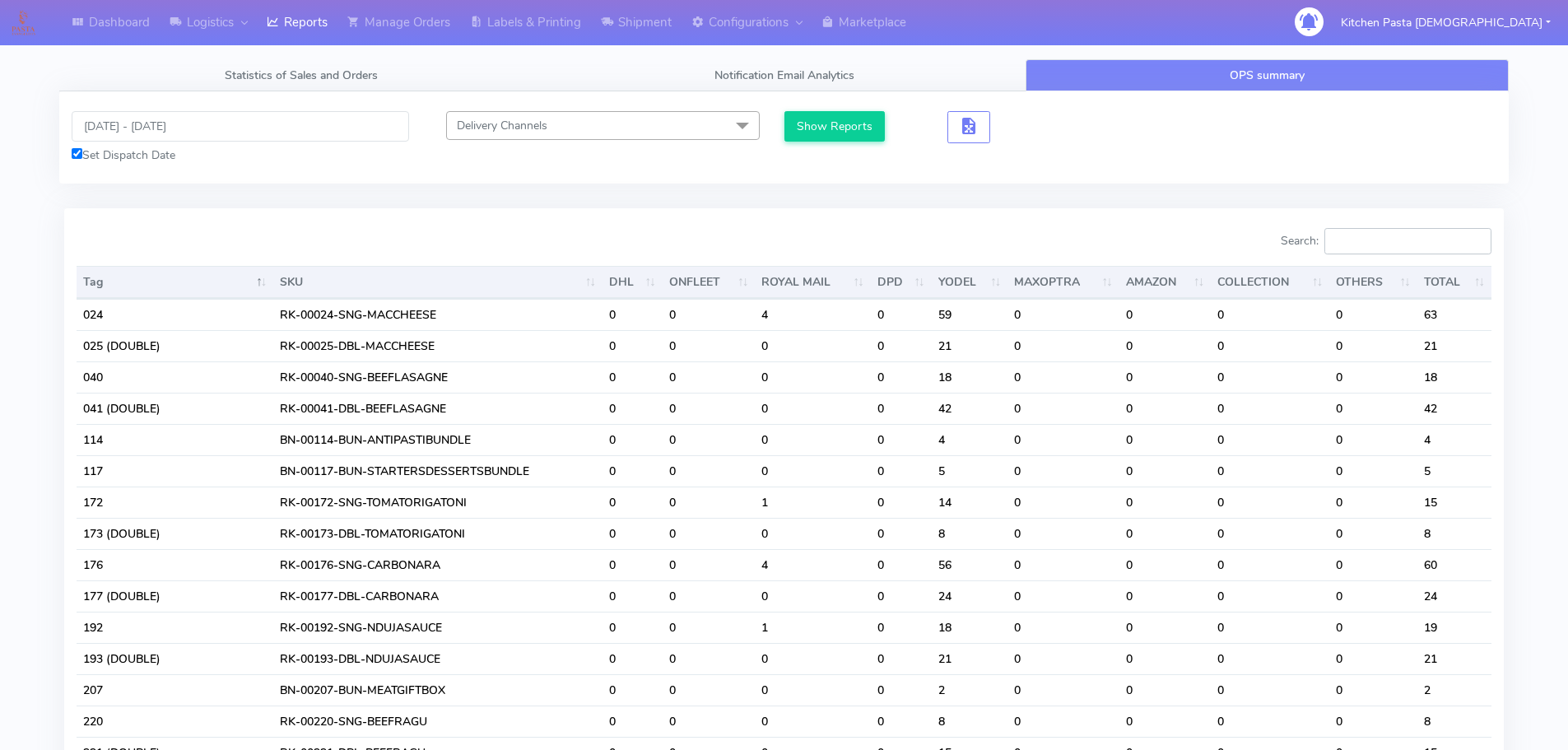
click at [1407, 242] on input "Search:" at bounding box center [1408, 240] width 167 height 26
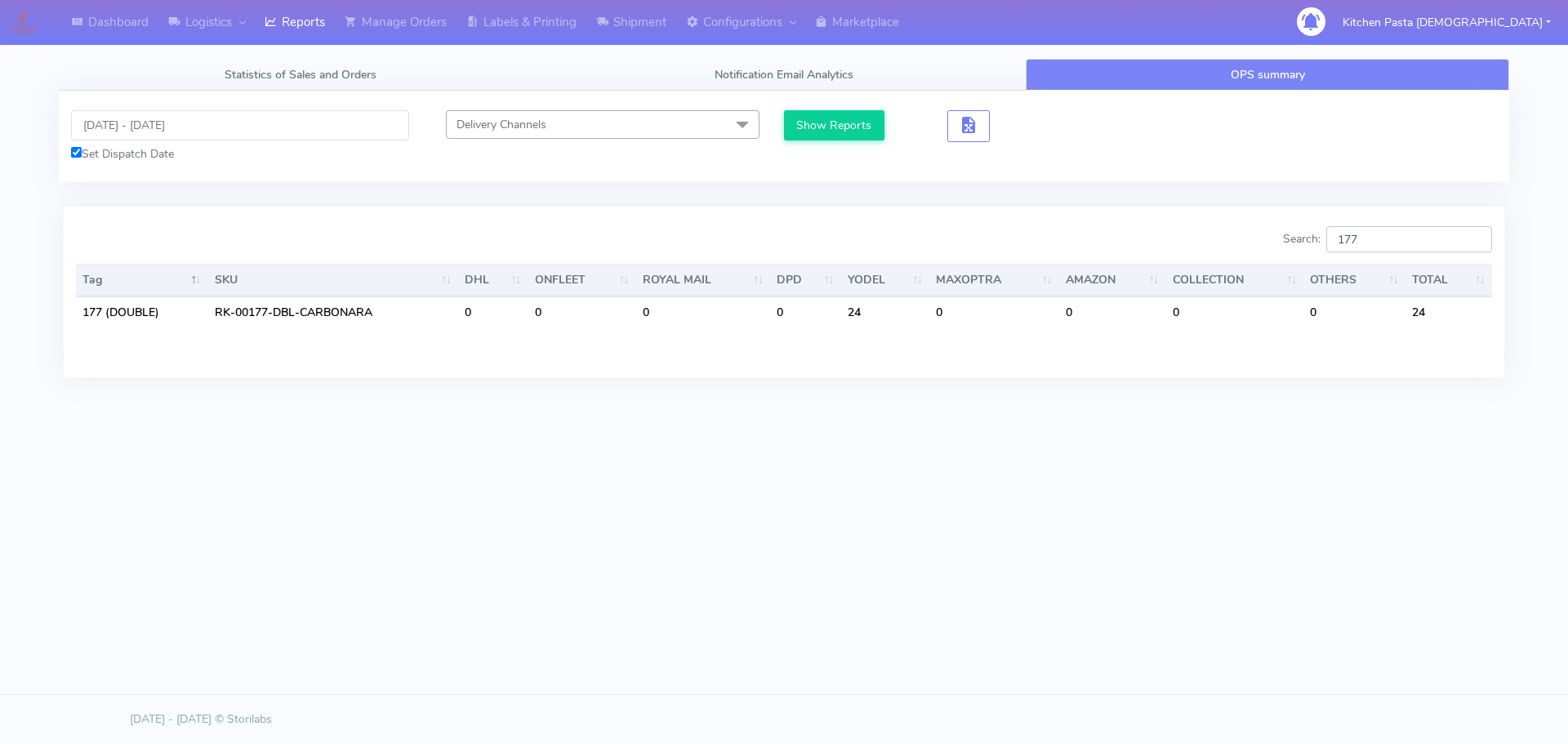
type input "177"
